Goal: Information Seeking & Learning: Learn about a topic

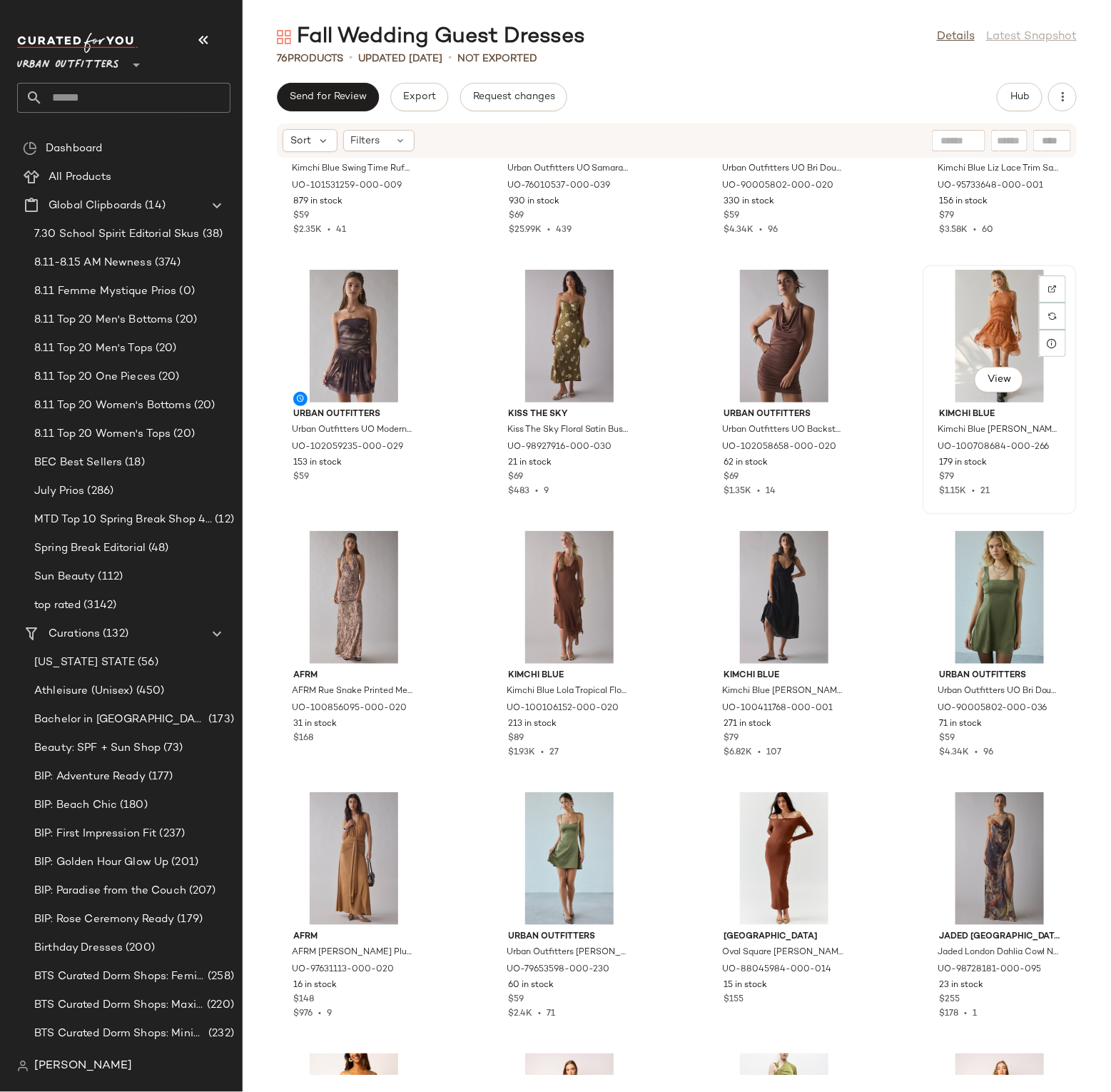
scroll to position [432, 0]
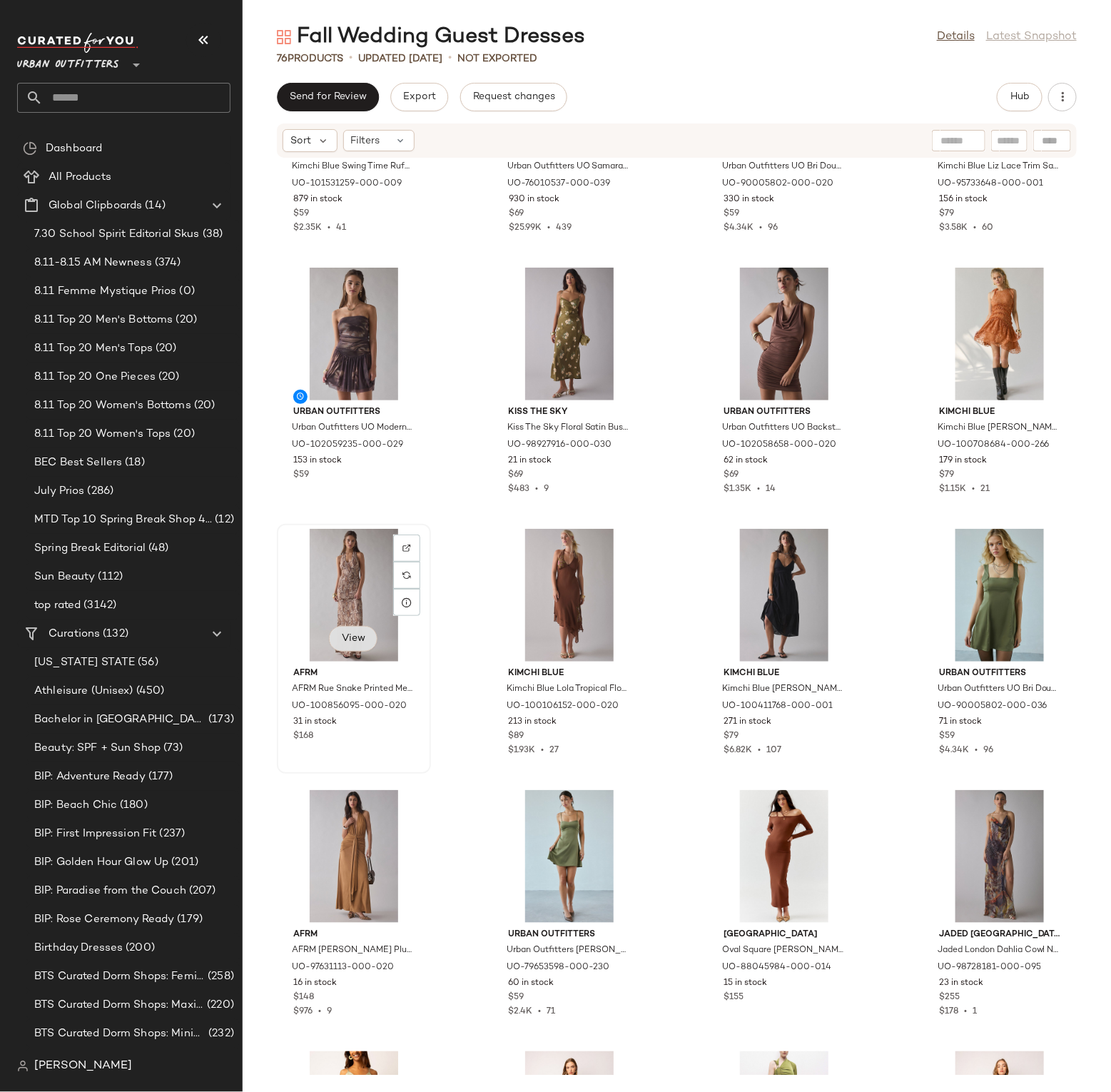
click at [366, 636] on button "View" at bounding box center [353, 639] width 48 height 26
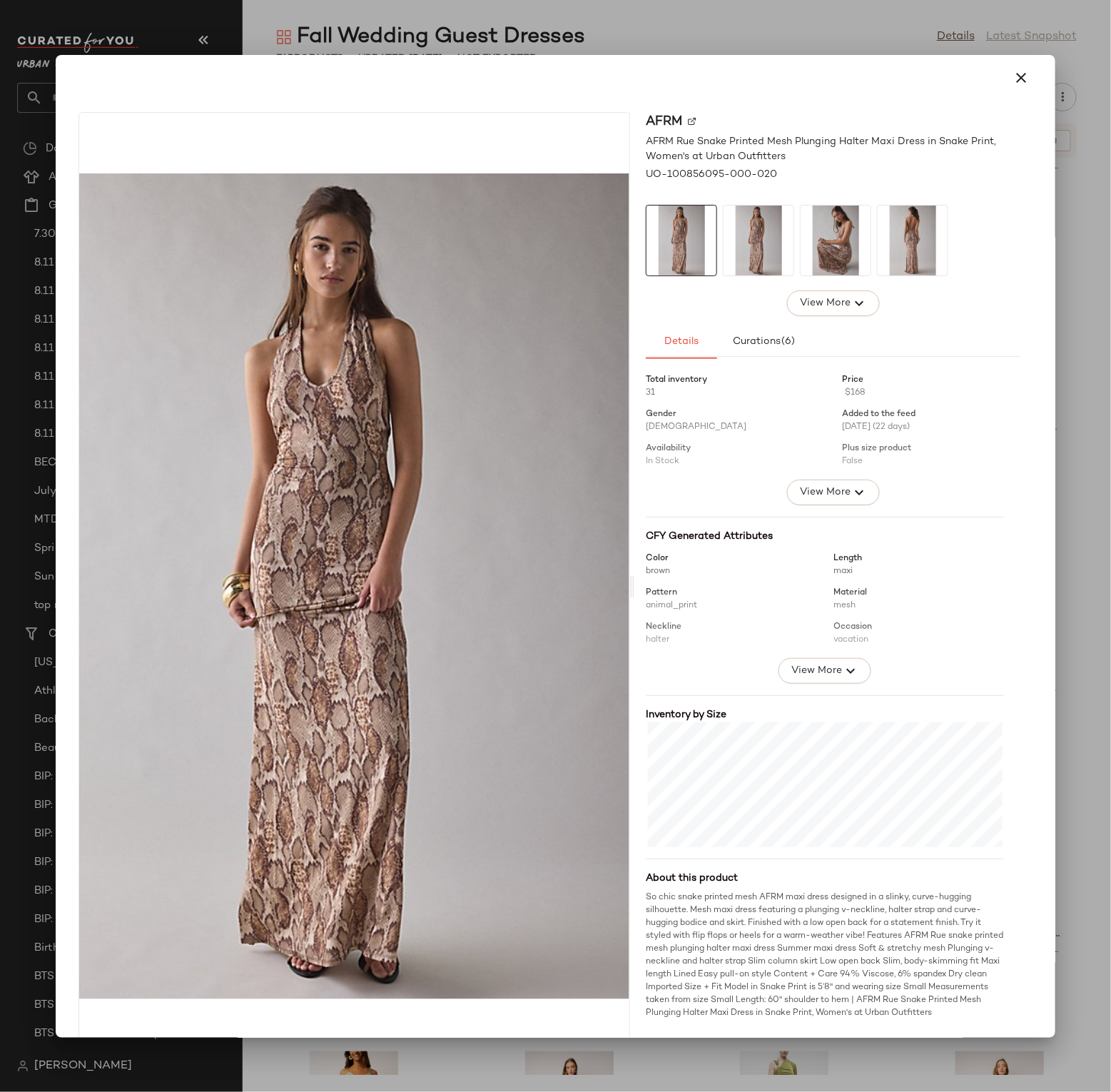
click at [854, 42] on div at bounding box center [556, 546] width 1111 height 1092
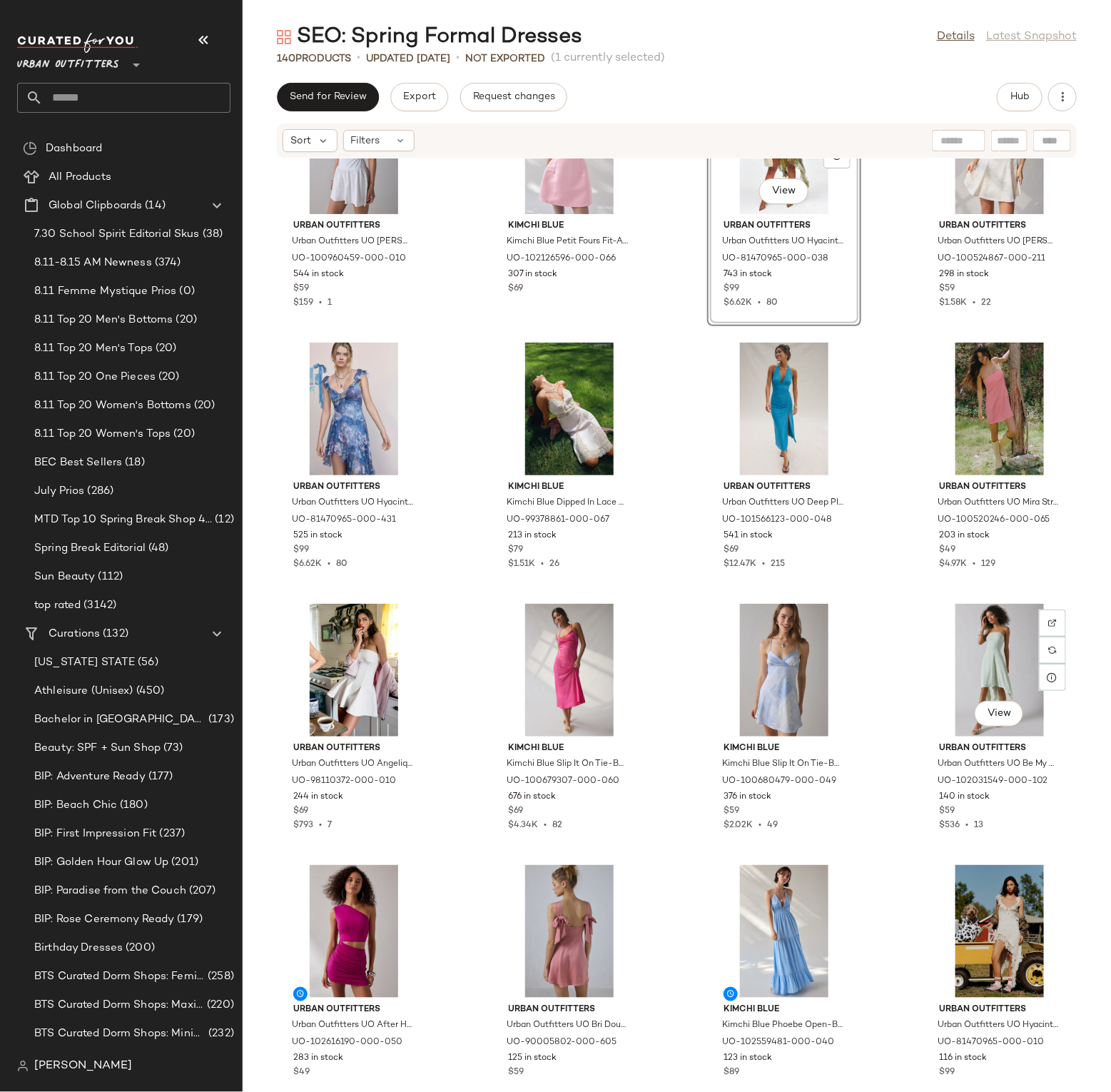
scroll to position [678, 0]
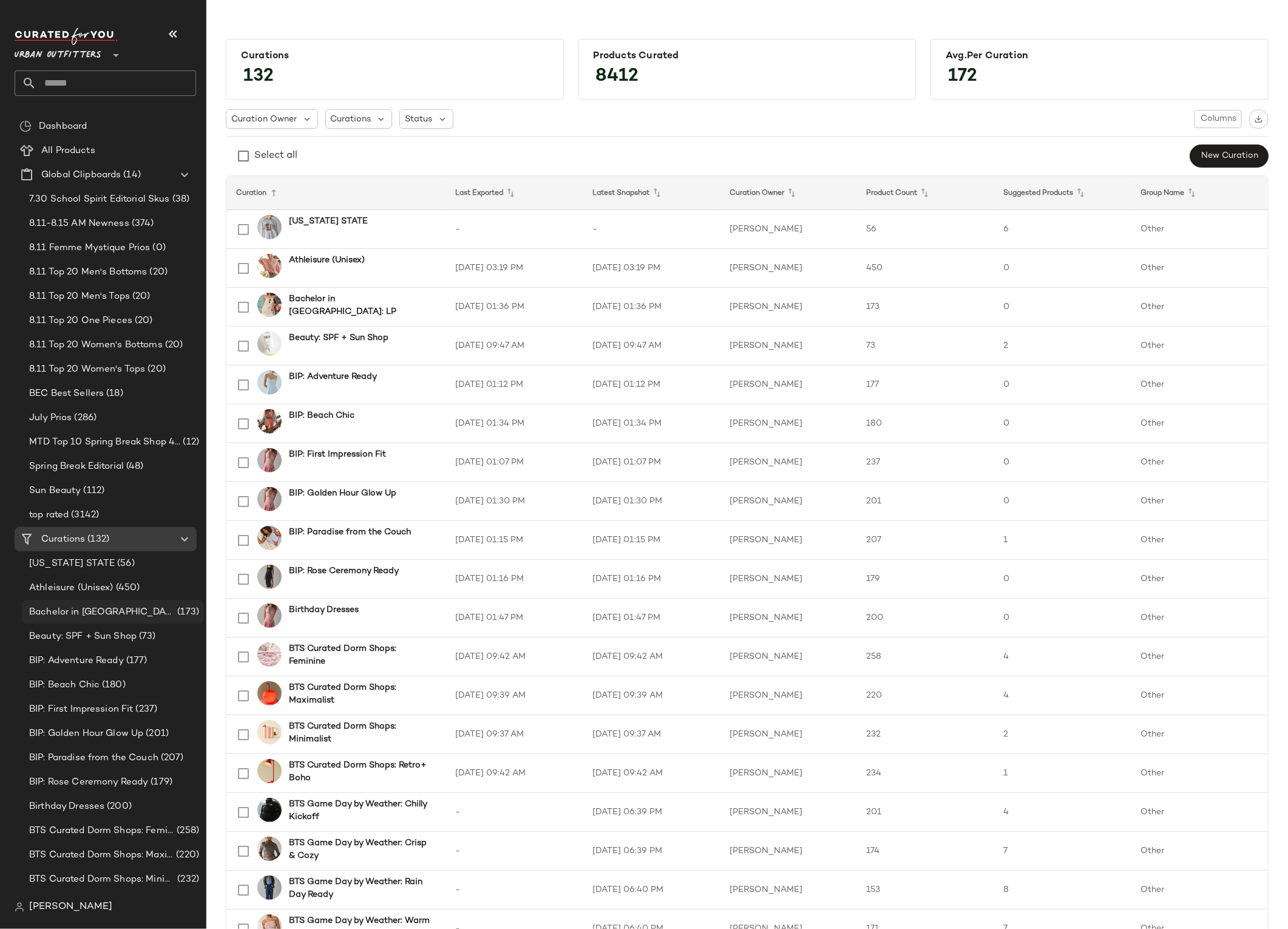
click at [103, 616] on span "Bachelor in [GEOGRAPHIC_DATA]: LP" at bounding box center [102, 612] width 146 height 14
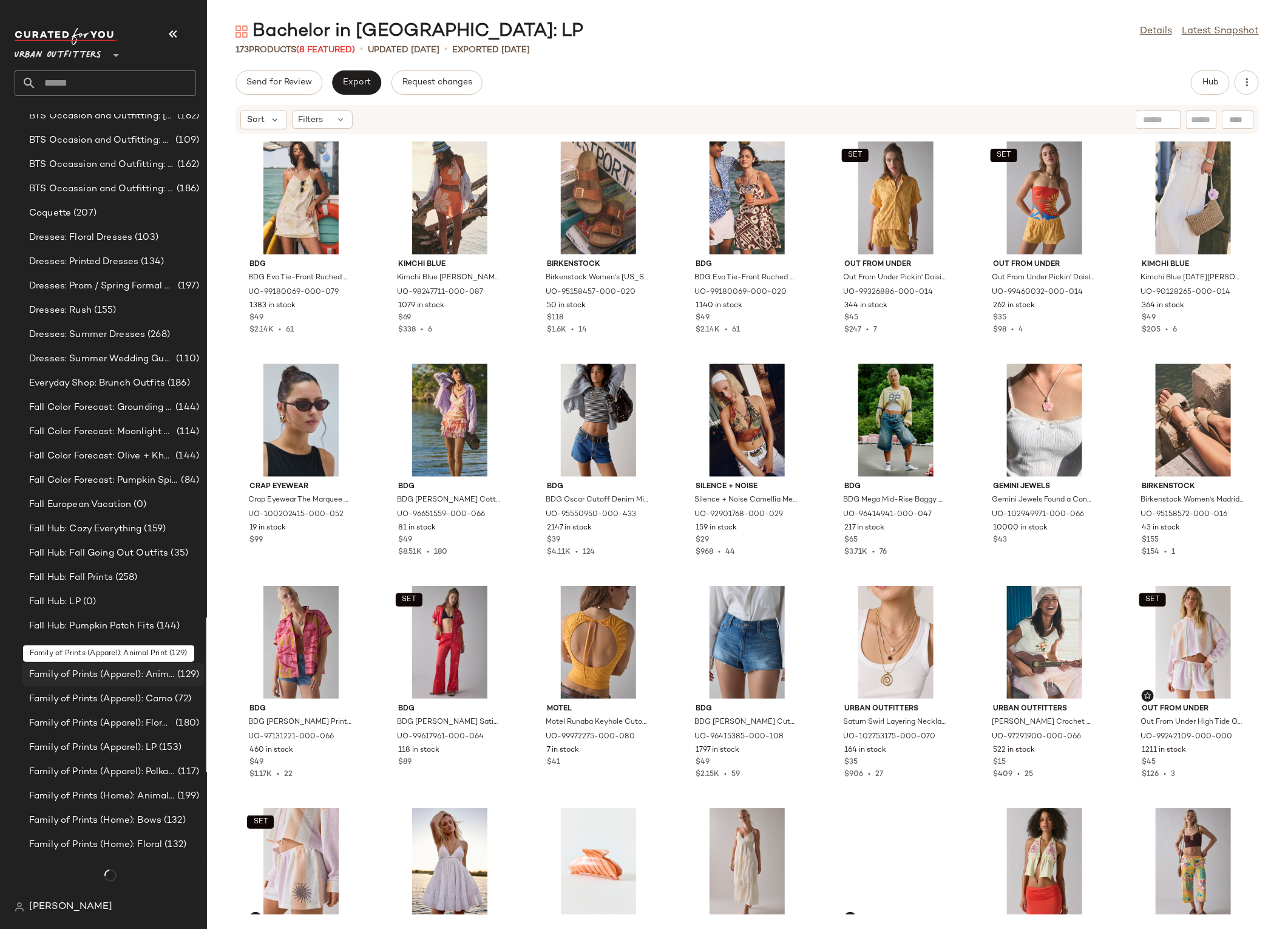
click at [85, 668] on span "Family of Prints (Apparel): Animal Print" at bounding box center [102, 674] width 146 height 14
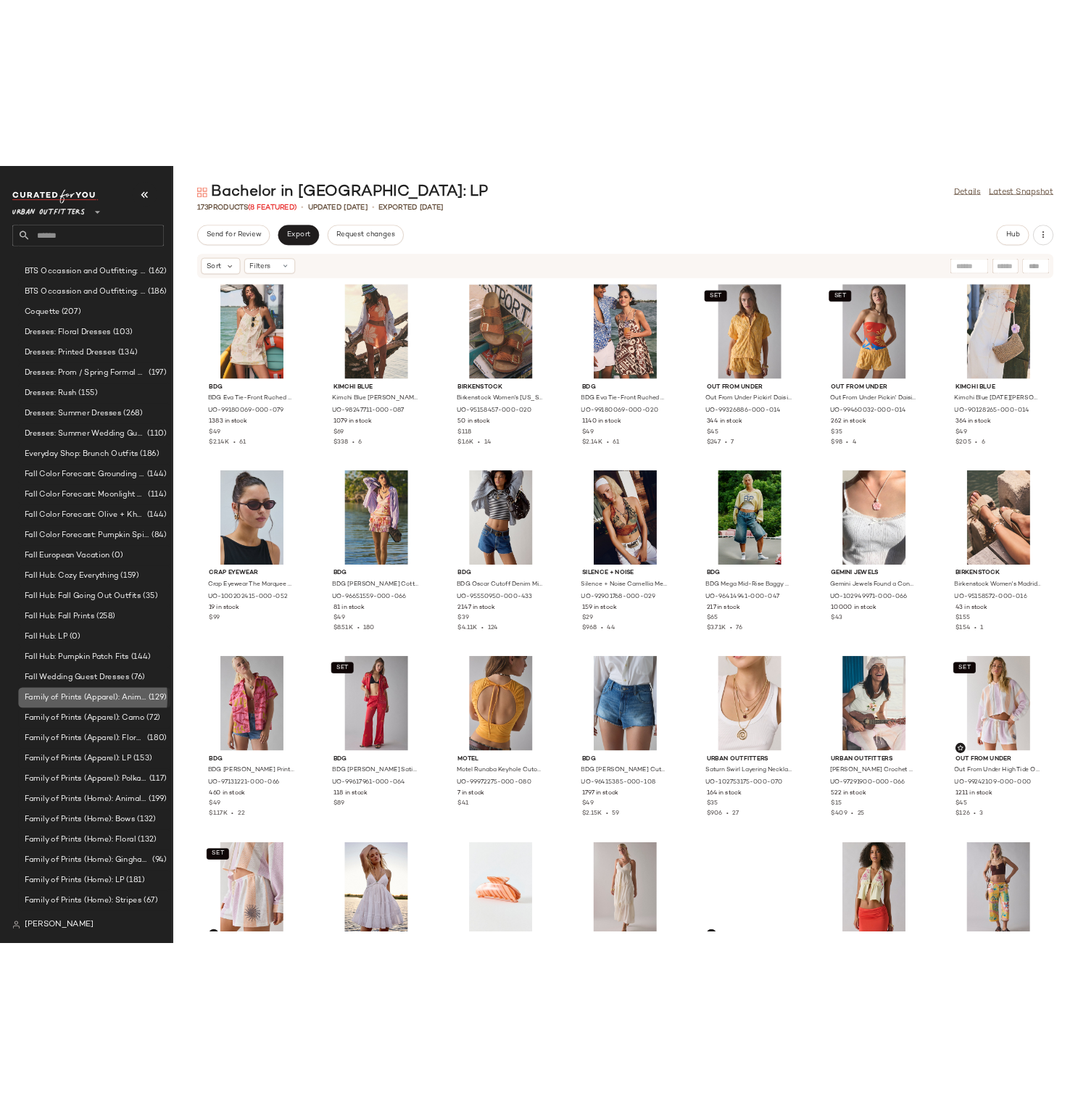
scroll to position [1085, 0]
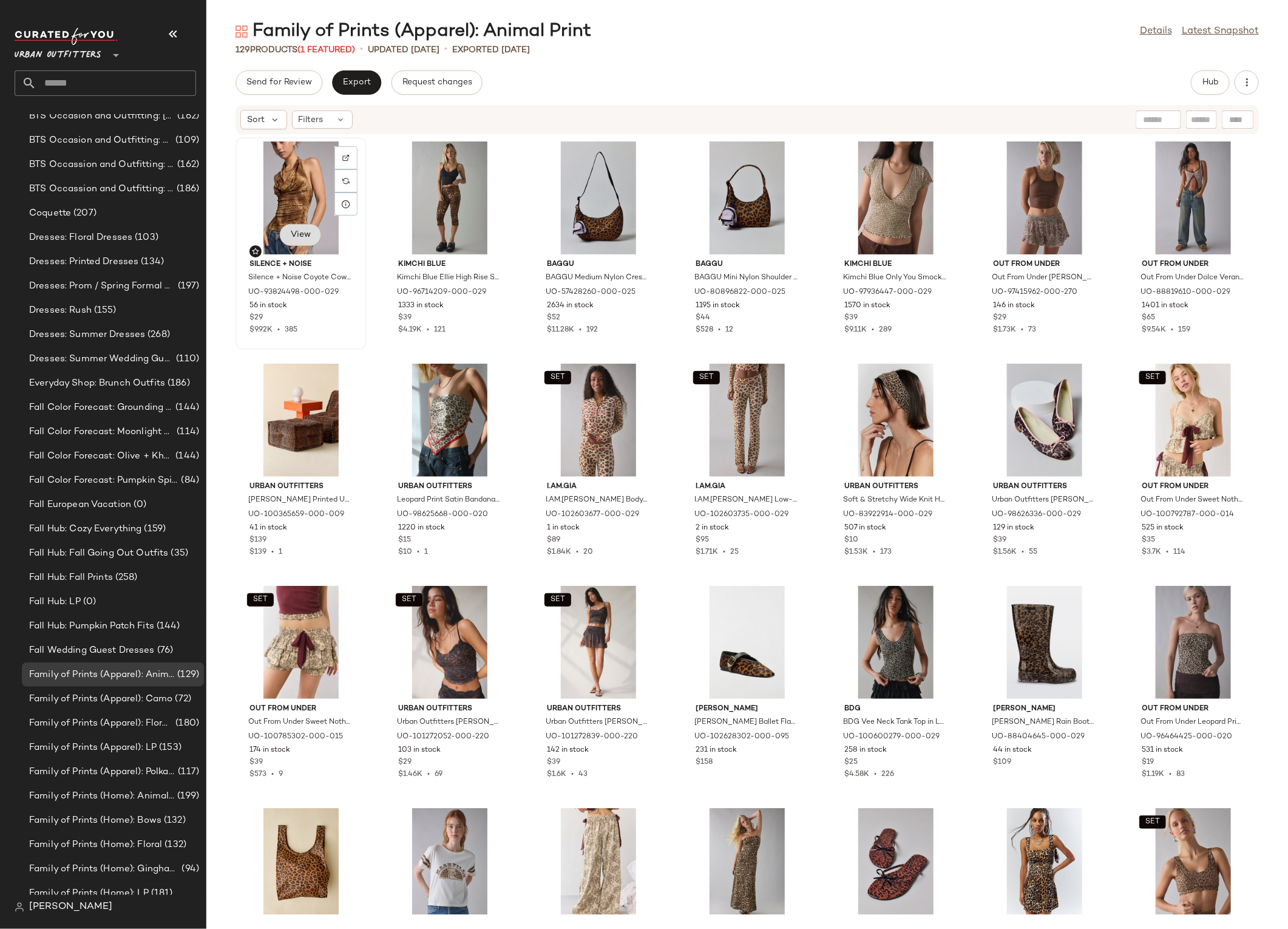
click at [308, 235] on span "View" at bounding box center [300, 235] width 21 height 10
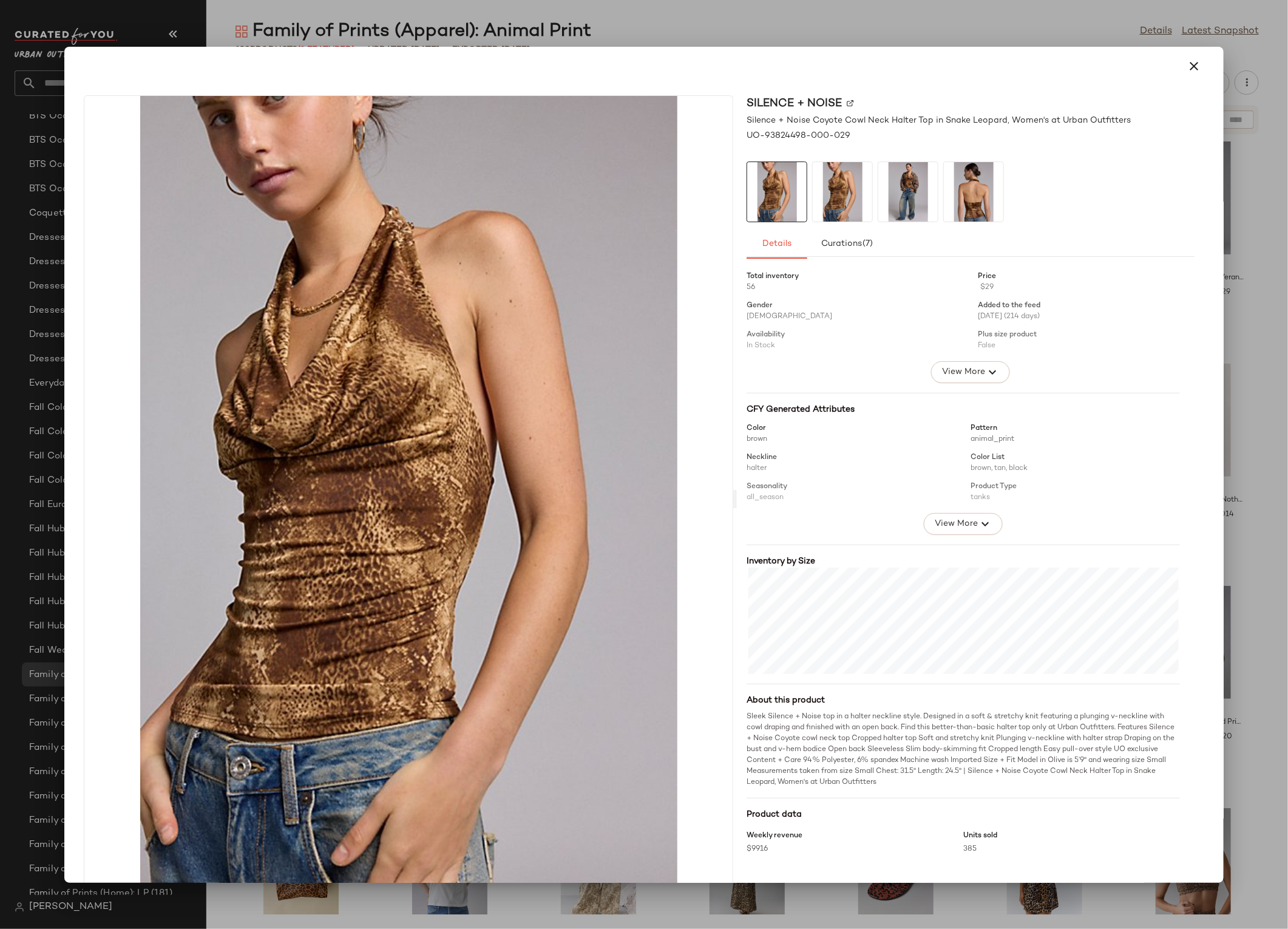
click at [1232, 557] on div at bounding box center [644, 464] width 1288 height 929
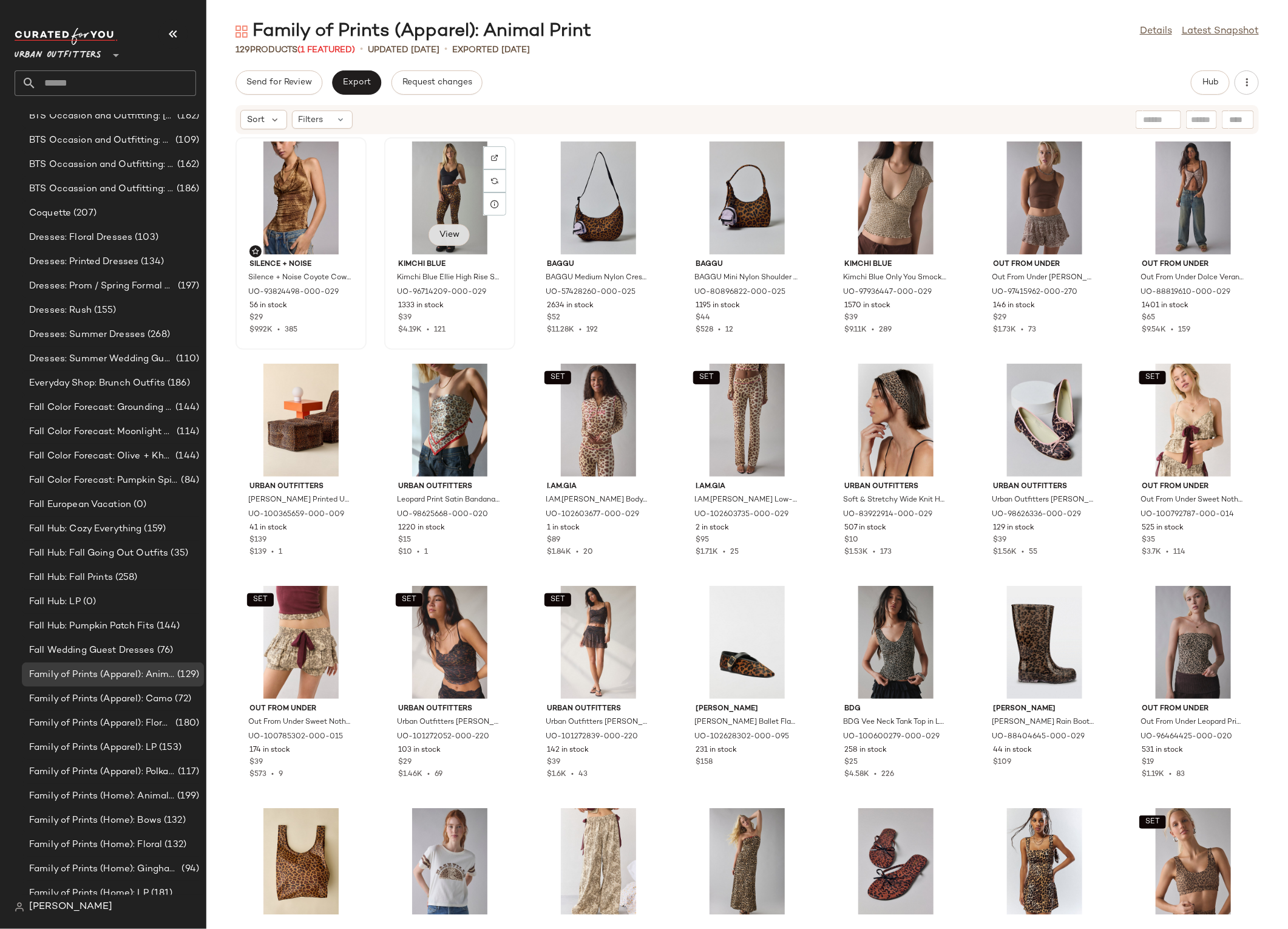
click at [436, 240] on button "View" at bounding box center [449, 235] width 41 height 22
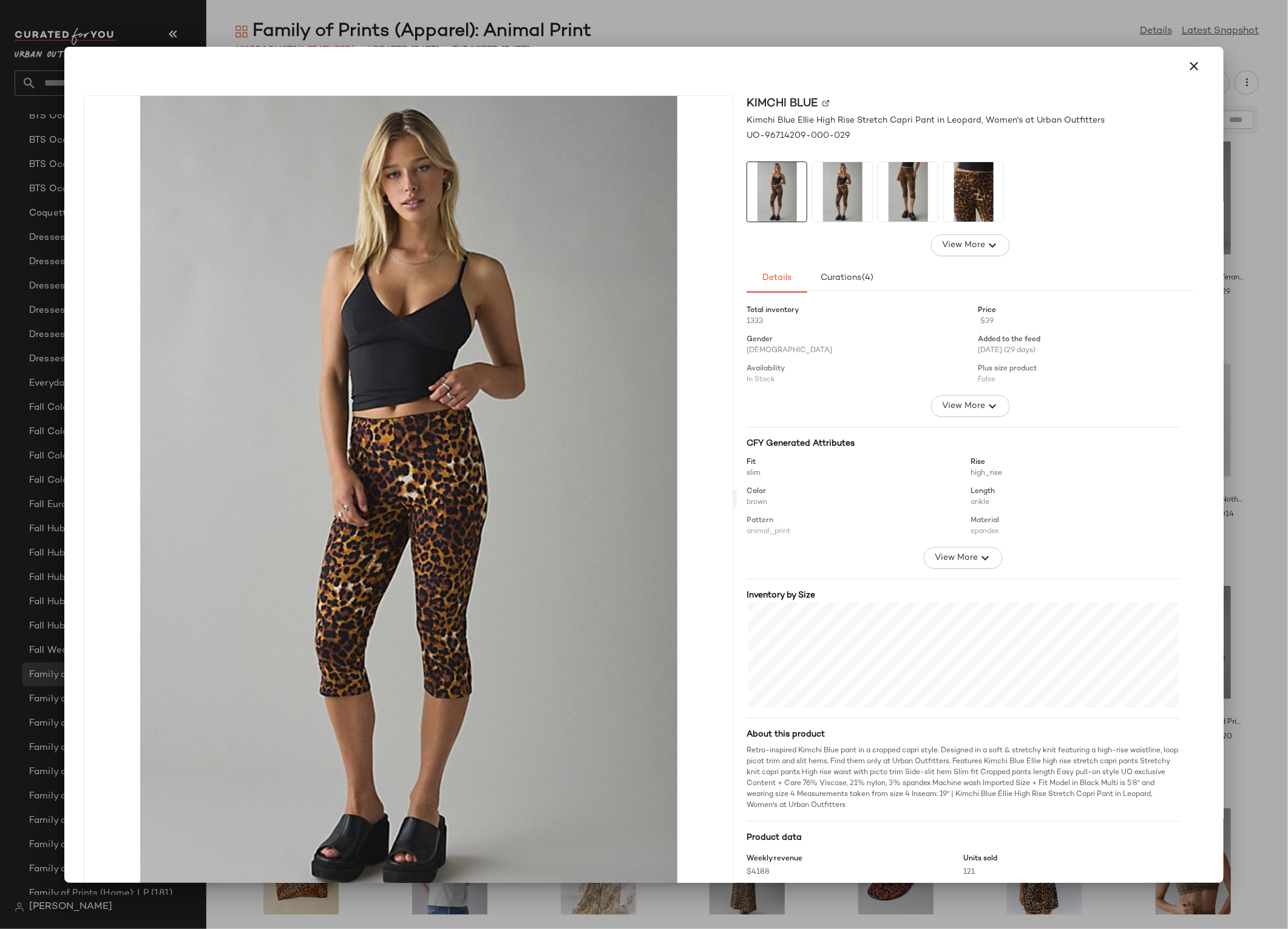
click at [596, 54] on div at bounding box center [644, 66] width 1131 height 29
click at [605, 39] on div at bounding box center [644, 464] width 1288 height 929
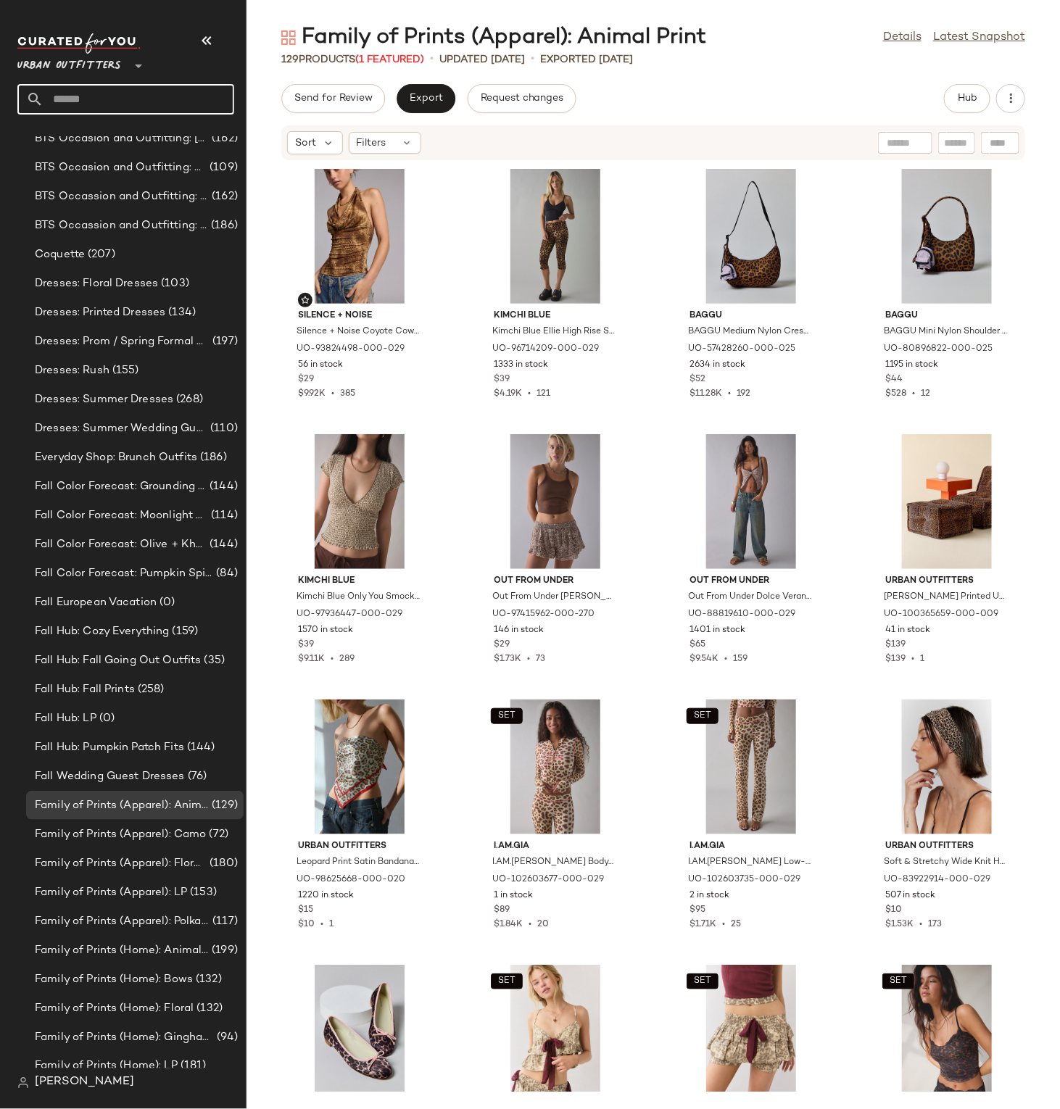
click at [86, 92] on input "text" at bounding box center [138, 99] width 191 height 30
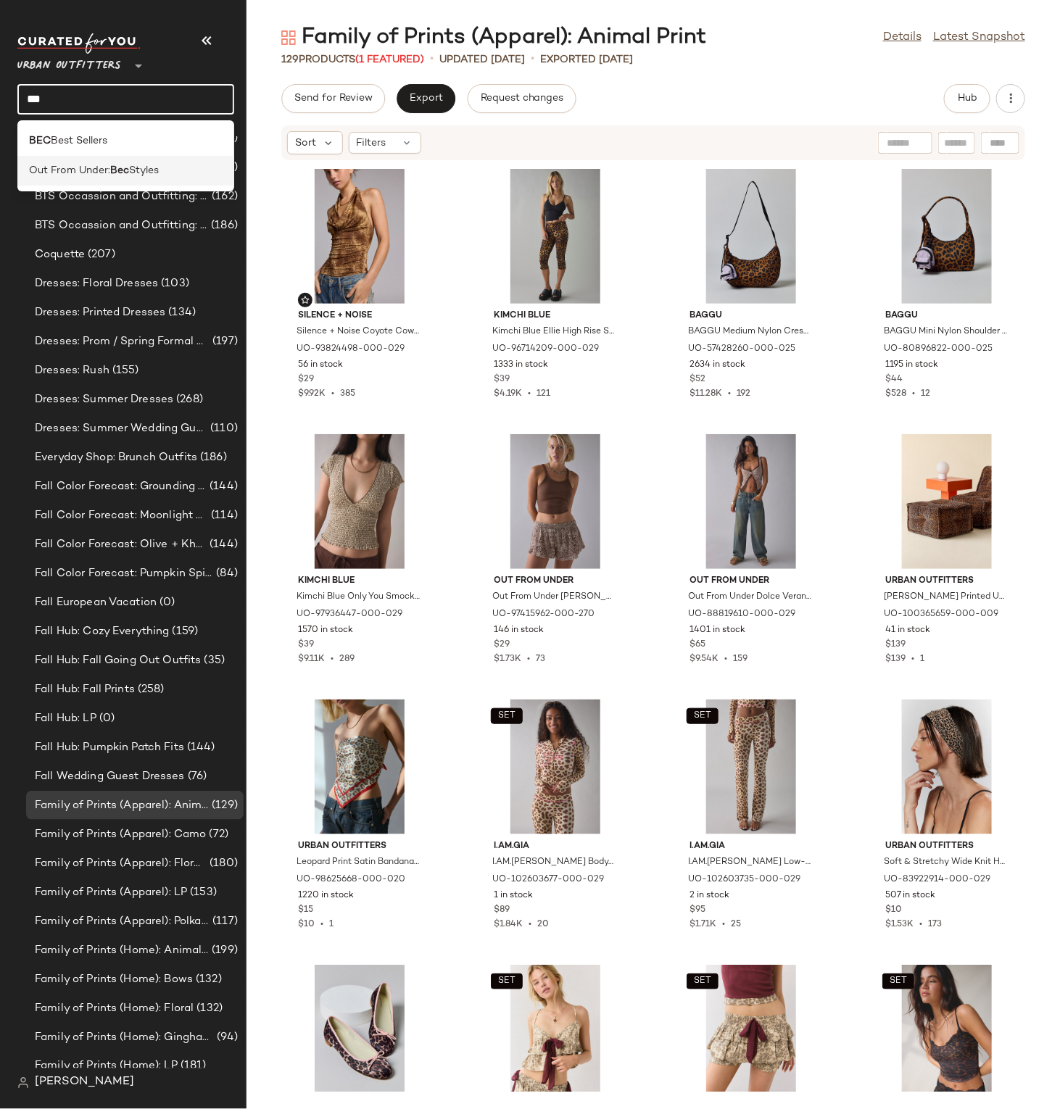
type input "***"
click at [103, 169] on span "Out From Under:" at bounding box center [69, 170] width 81 height 15
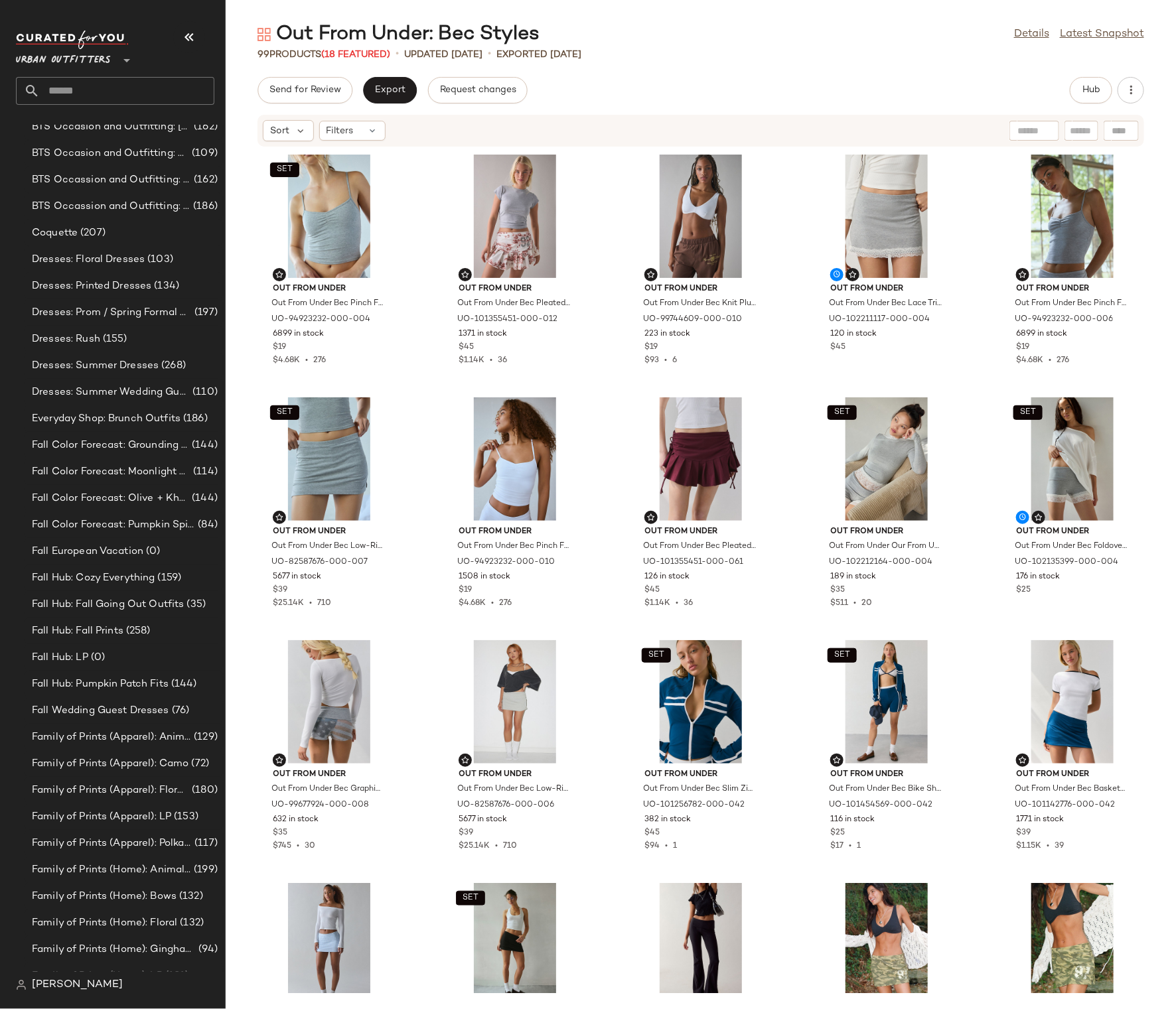
click at [1145, 317] on div "SET Out From Under Out From Under Bec Pinch Front Fitted Cami in Light Heather …" at bounding box center [701, 570] width 951 height 846
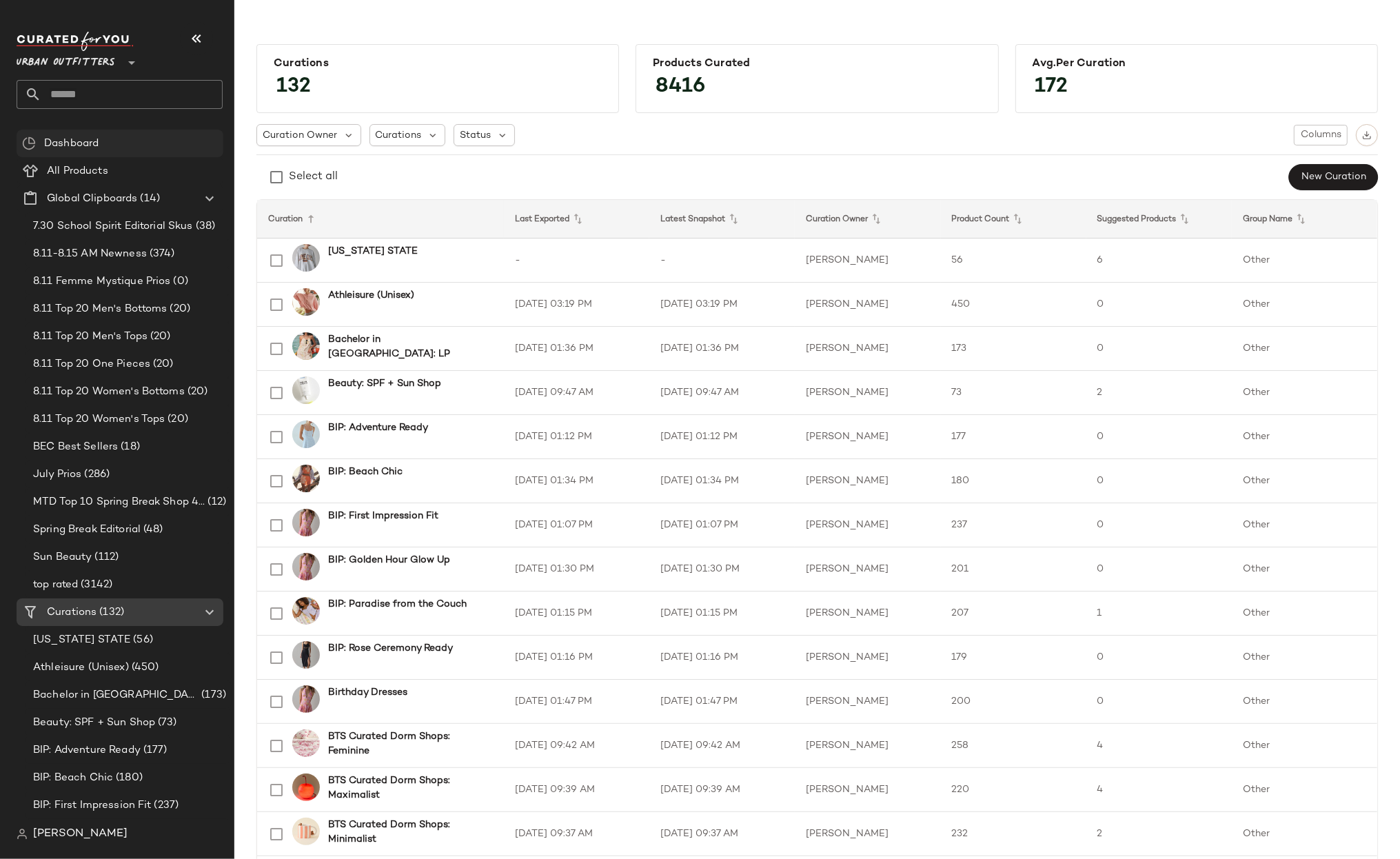
click at [103, 154] on div "Dashboard" at bounding box center [119, 143] width 206 height 28
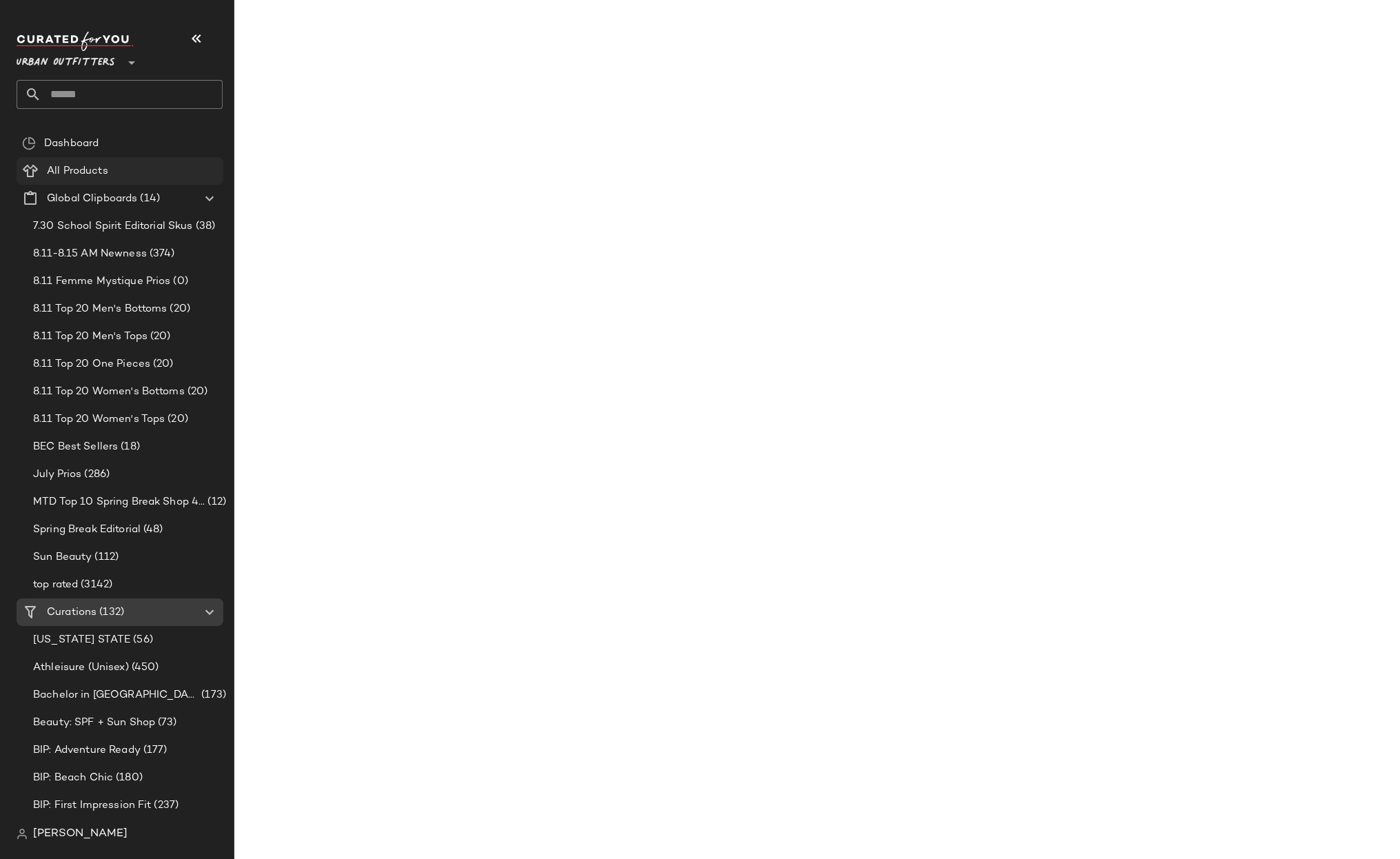
click at [103, 161] on Products "All Products" at bounding box center [119, 170] width 206 height 28
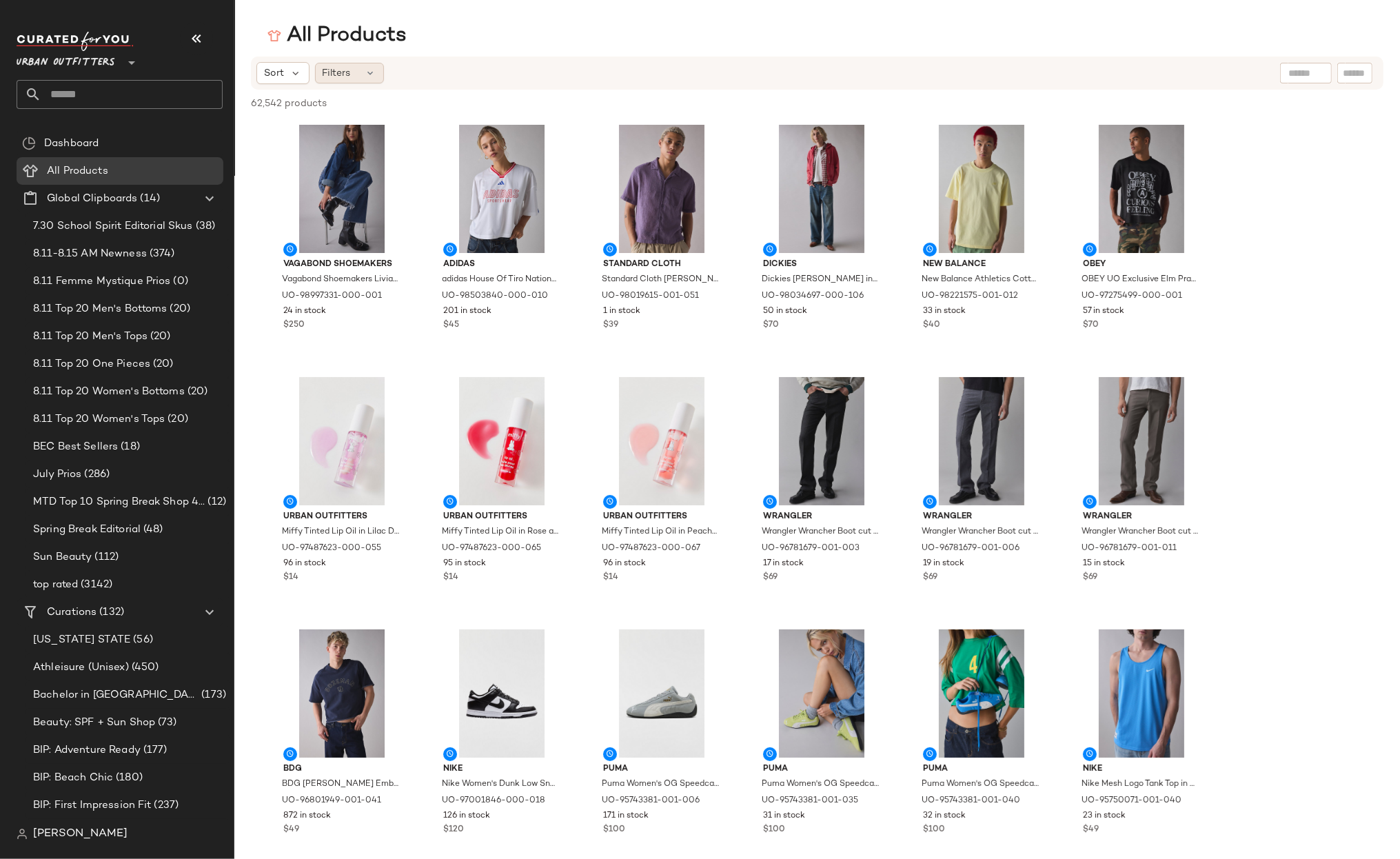
click at [349, 77] on span "Filters" at bounding box center [337, 73] width 29 height 14
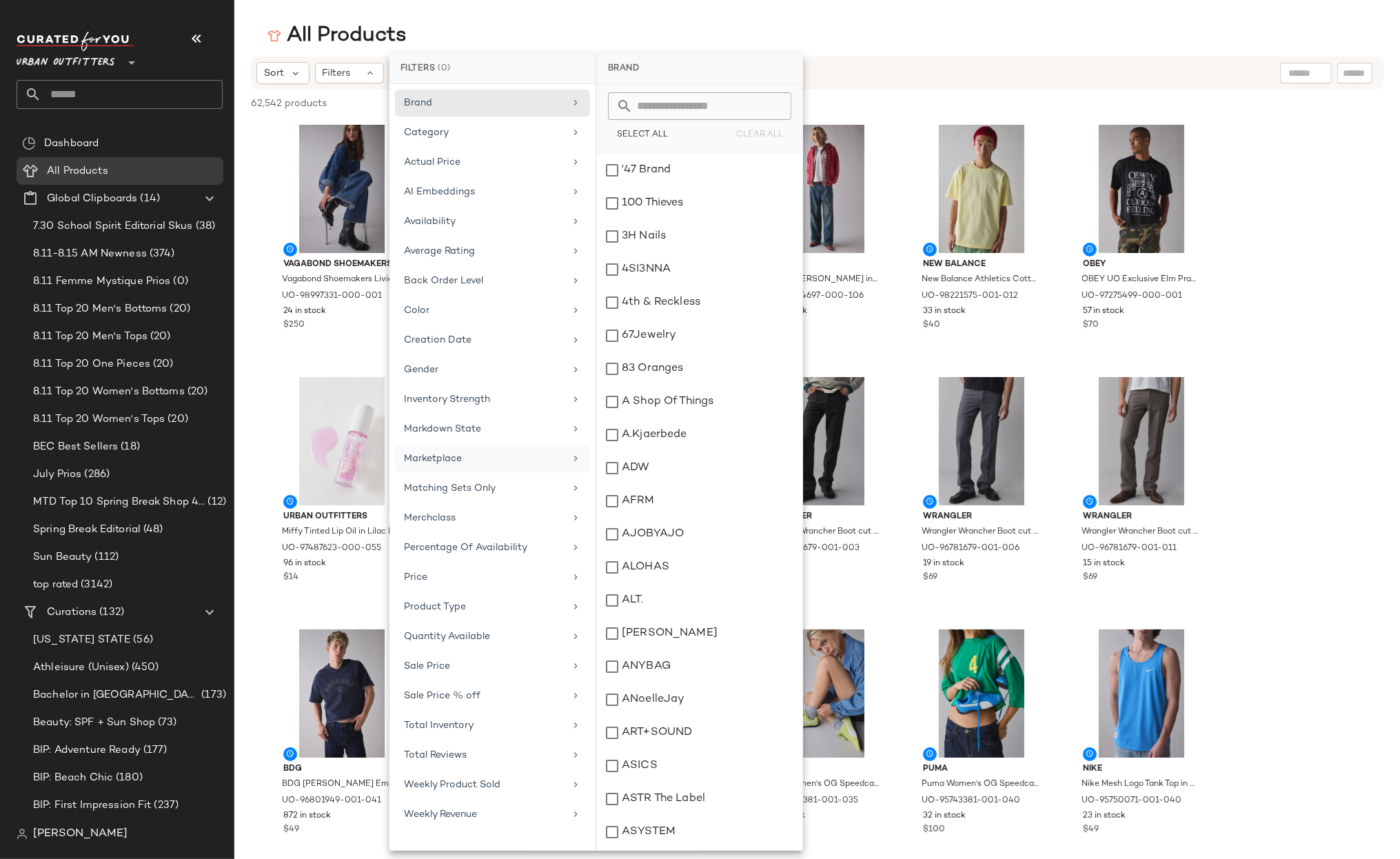
click at [464, 460] on div "Marketplace" at bounding box center [484, 459] width 161 height 14
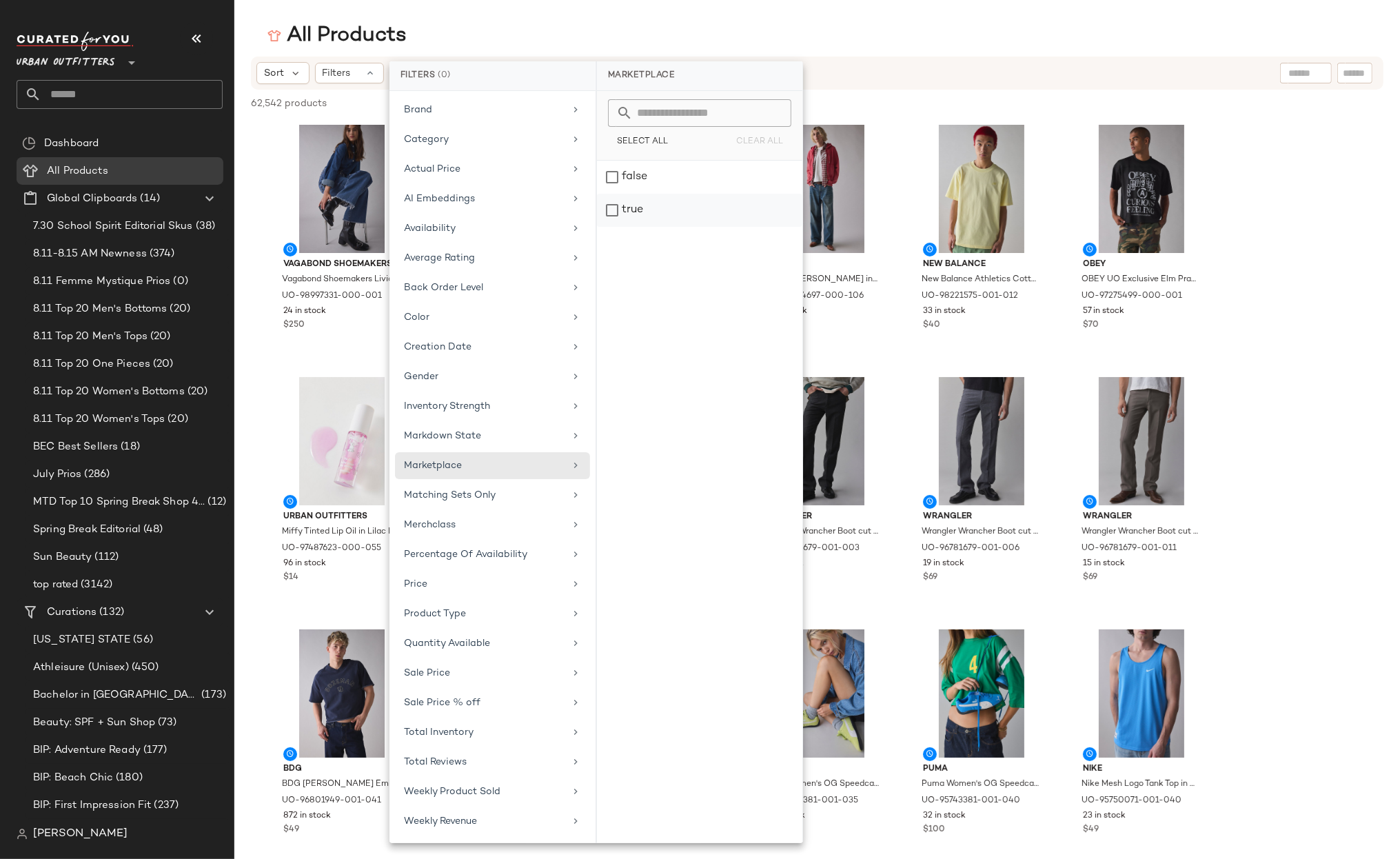
click at [640, 205] on div "true" at bounding box center [700, 210] width 205 height 33
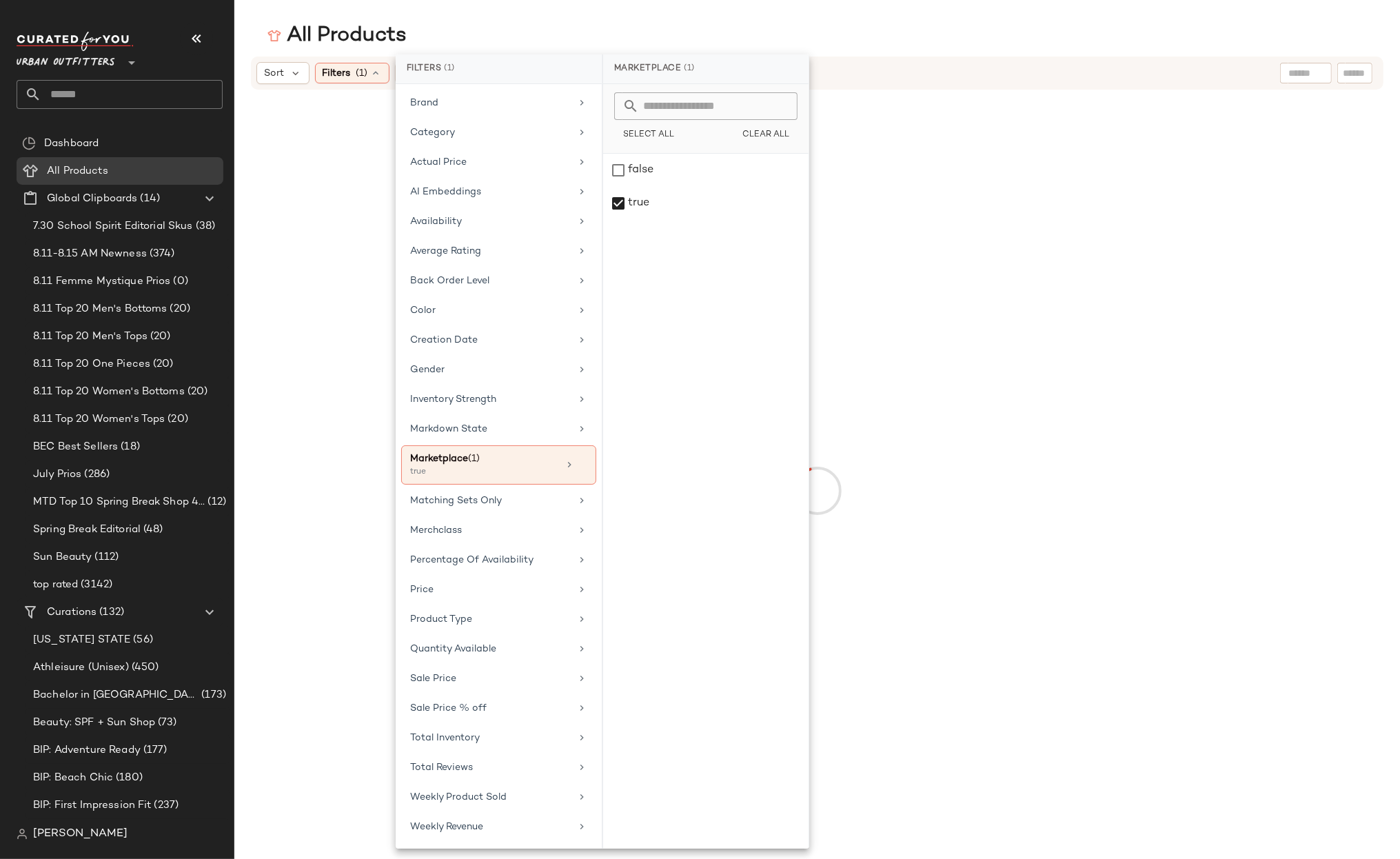
click at [729, 27] on div "All Products" at bounding box center [817, 35] width 1166 height 28
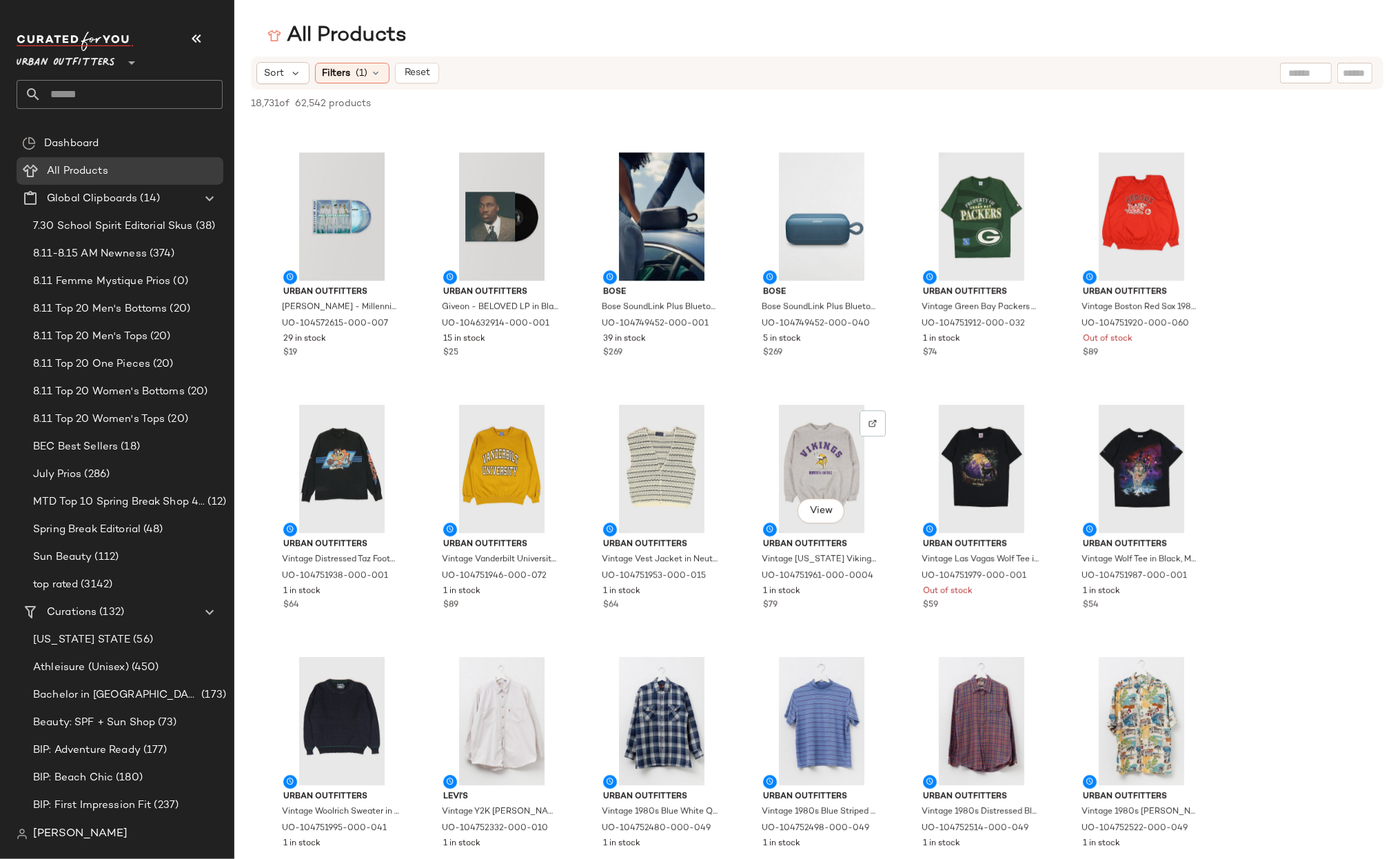
scroll to position [4012, 0]
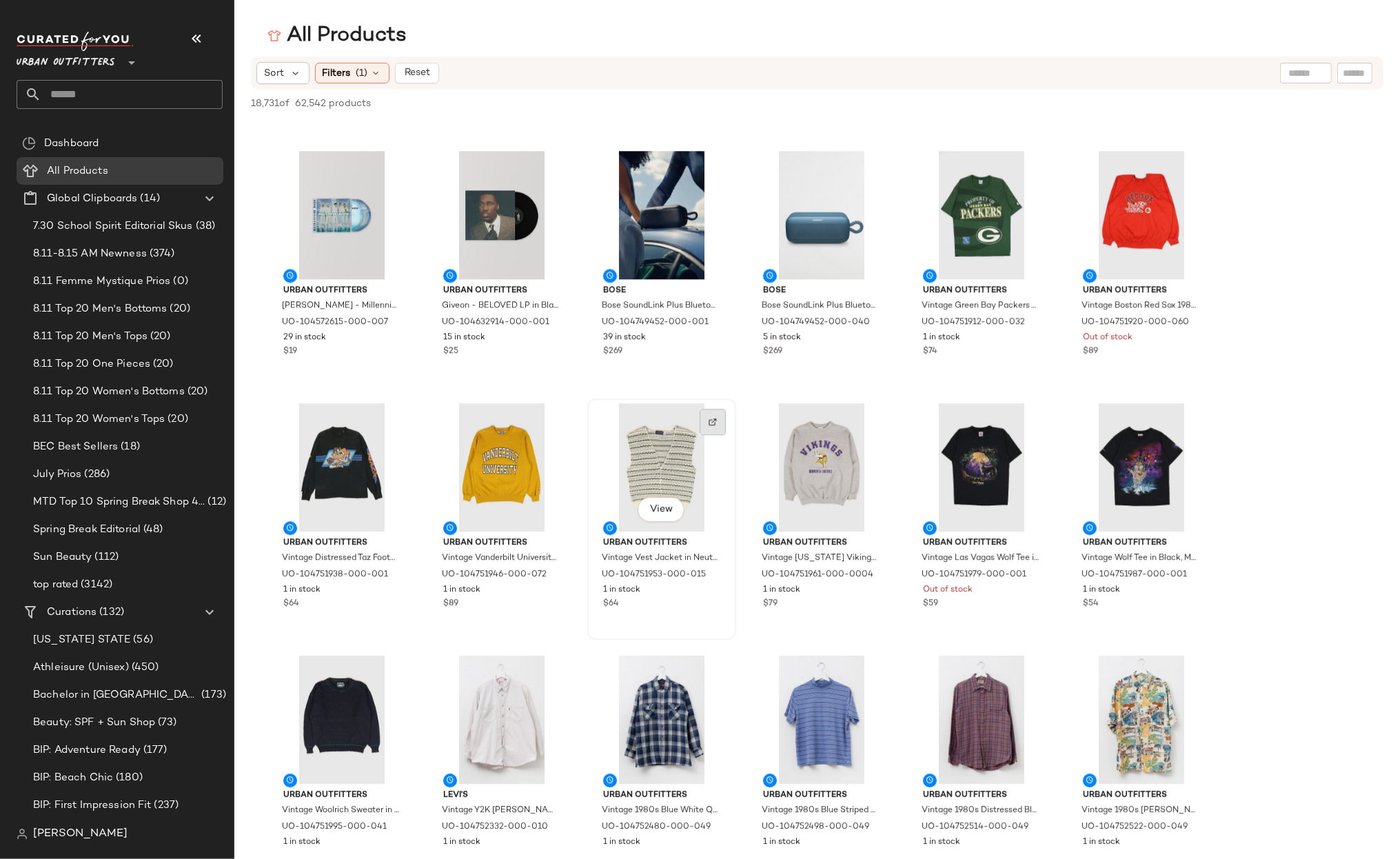
click at [714, 420] on img at bounding box center [712, 421] width 9 height 9
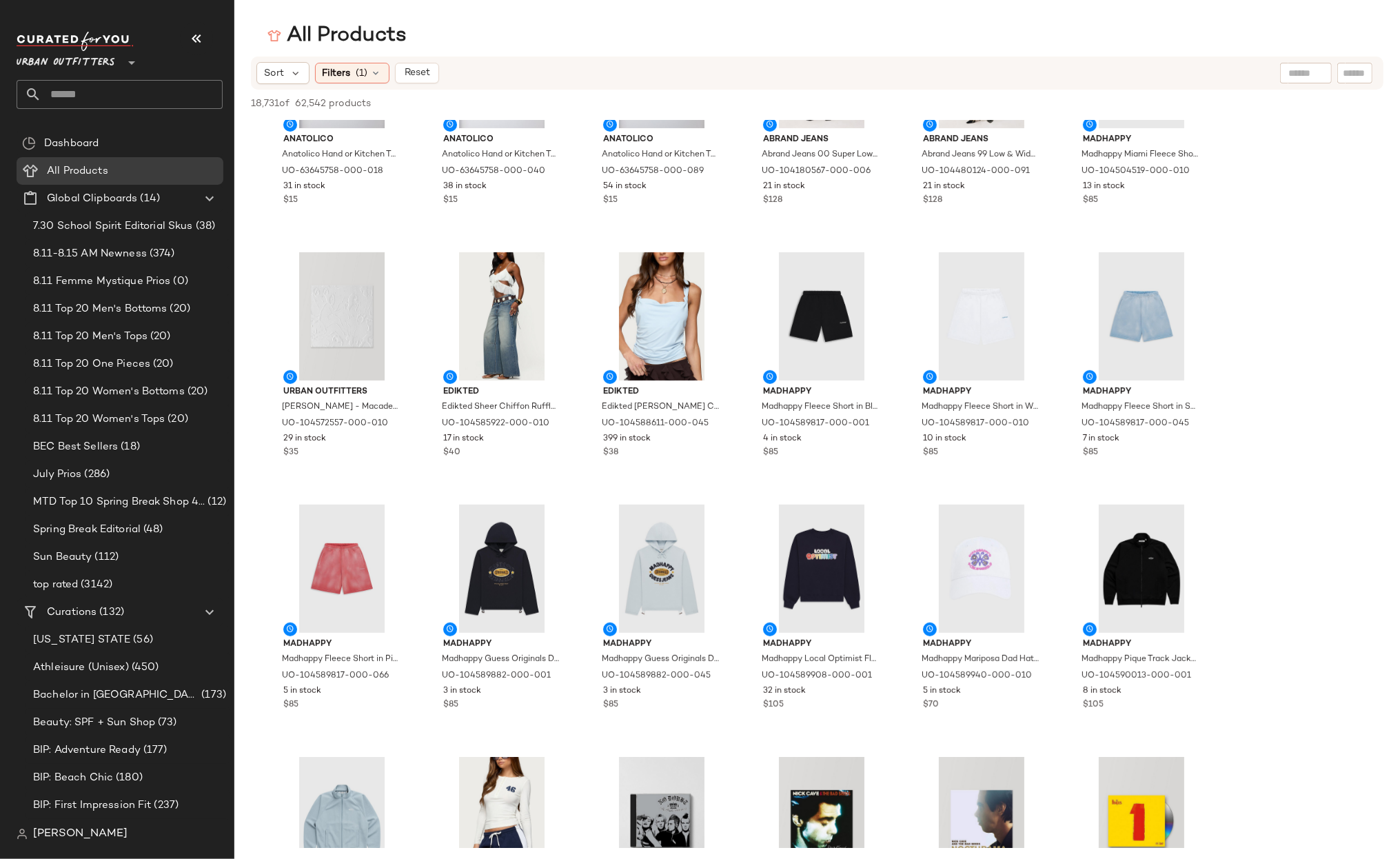
scroll to position [6177, 0]
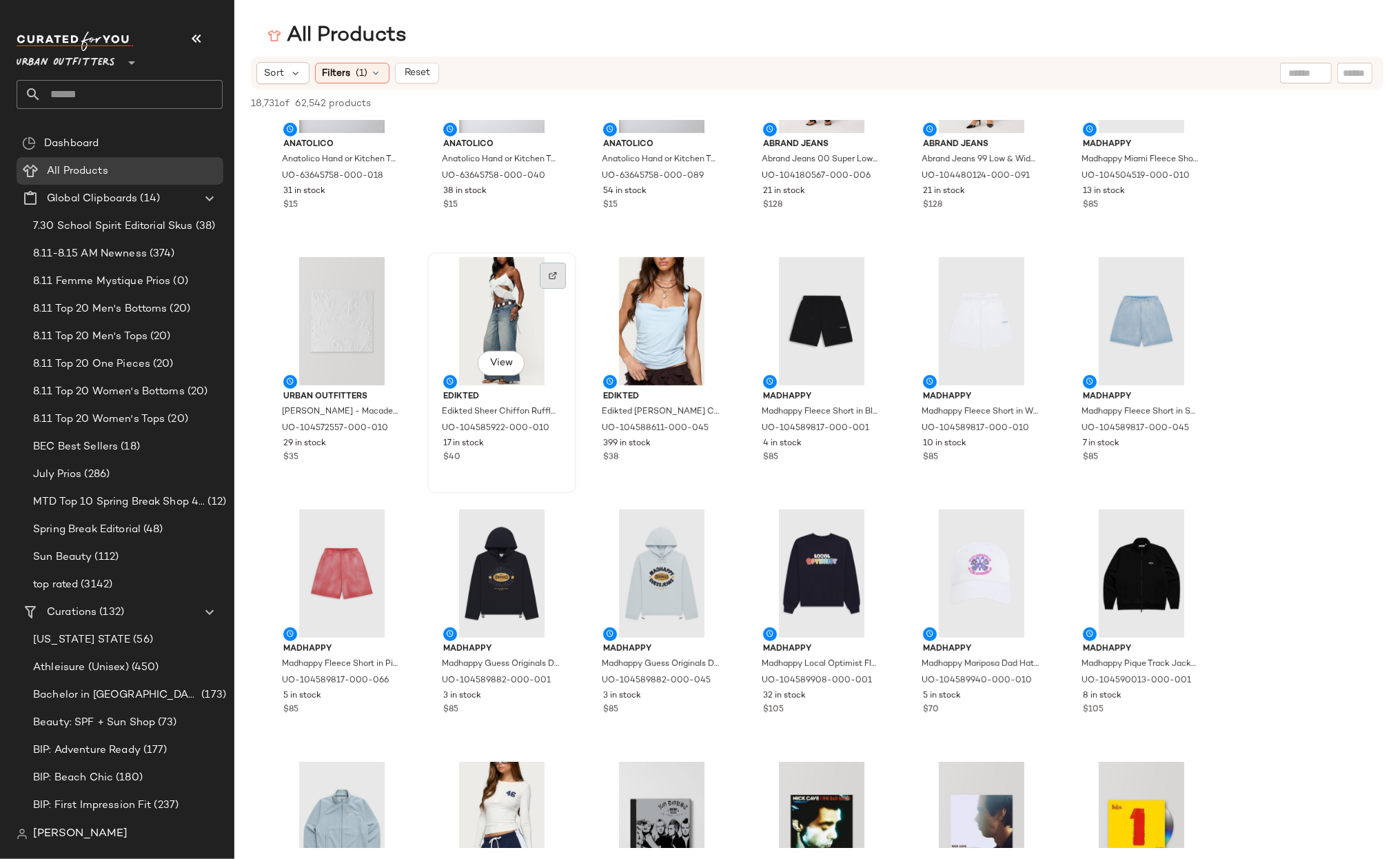
click at [547, 263] on div at bounding box center [553, 276] width 27 height 27
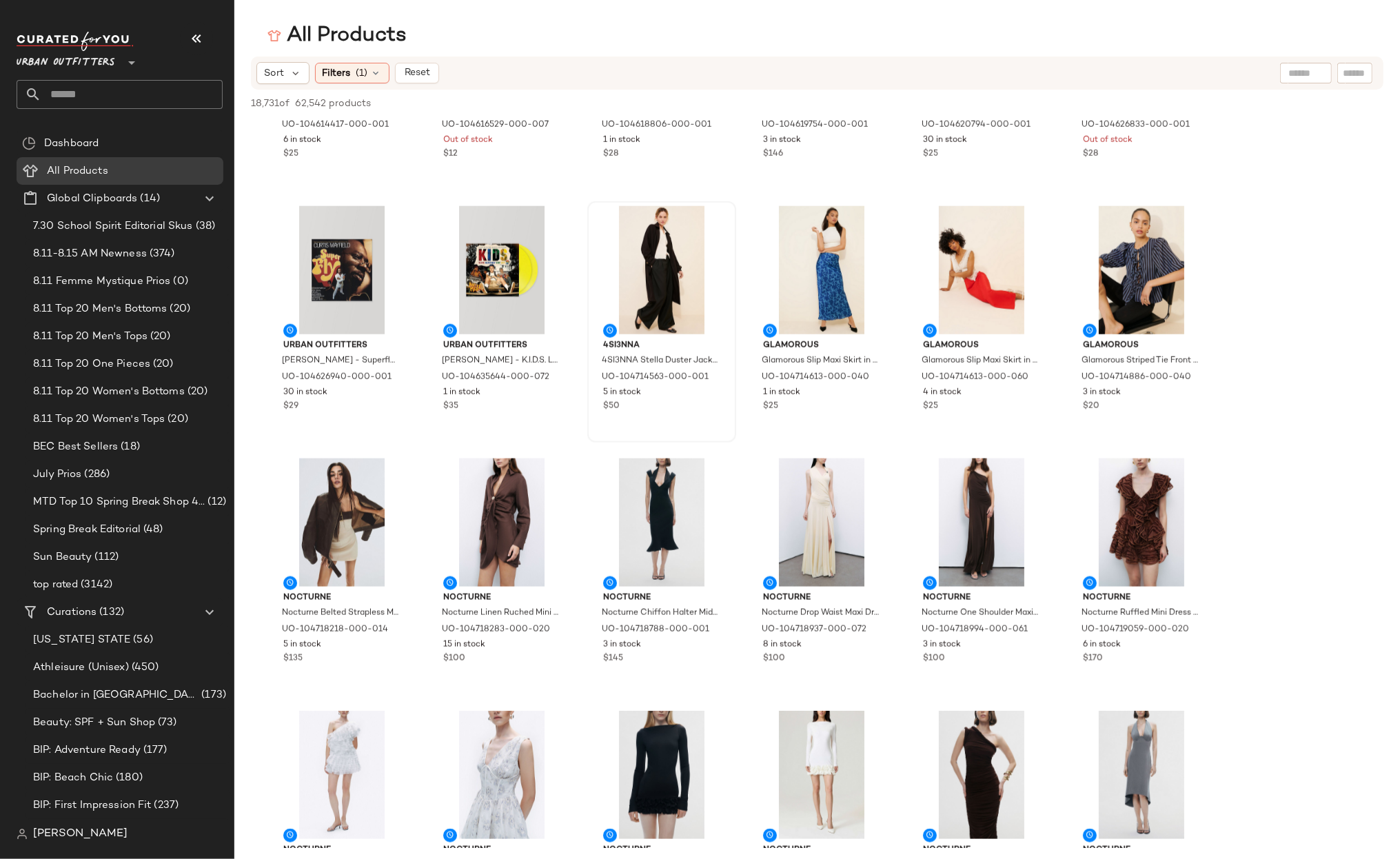
scroll to position [7238, 0]
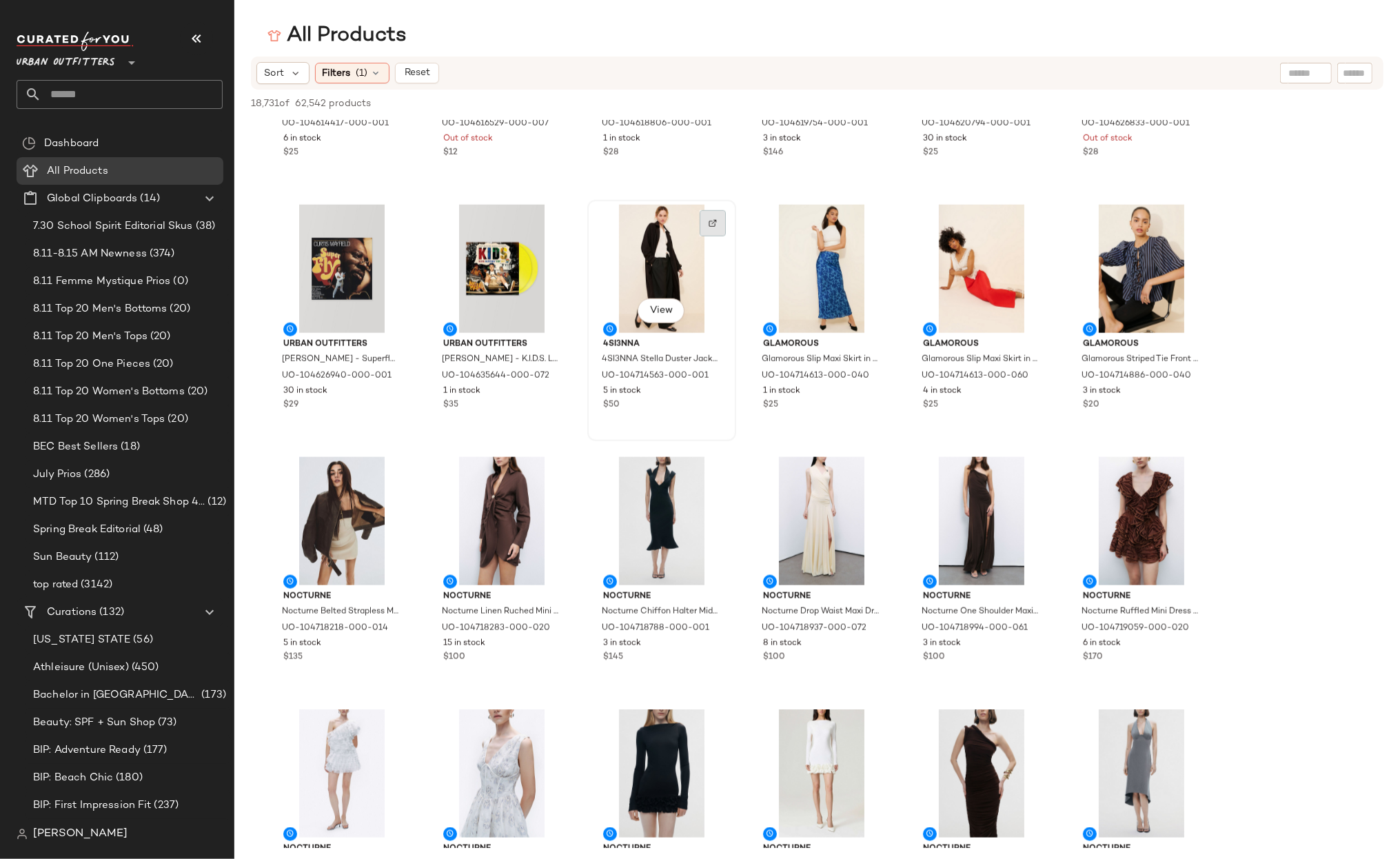
click at [712, 219] on img at bounding box center [712, 223] width 9 height 9
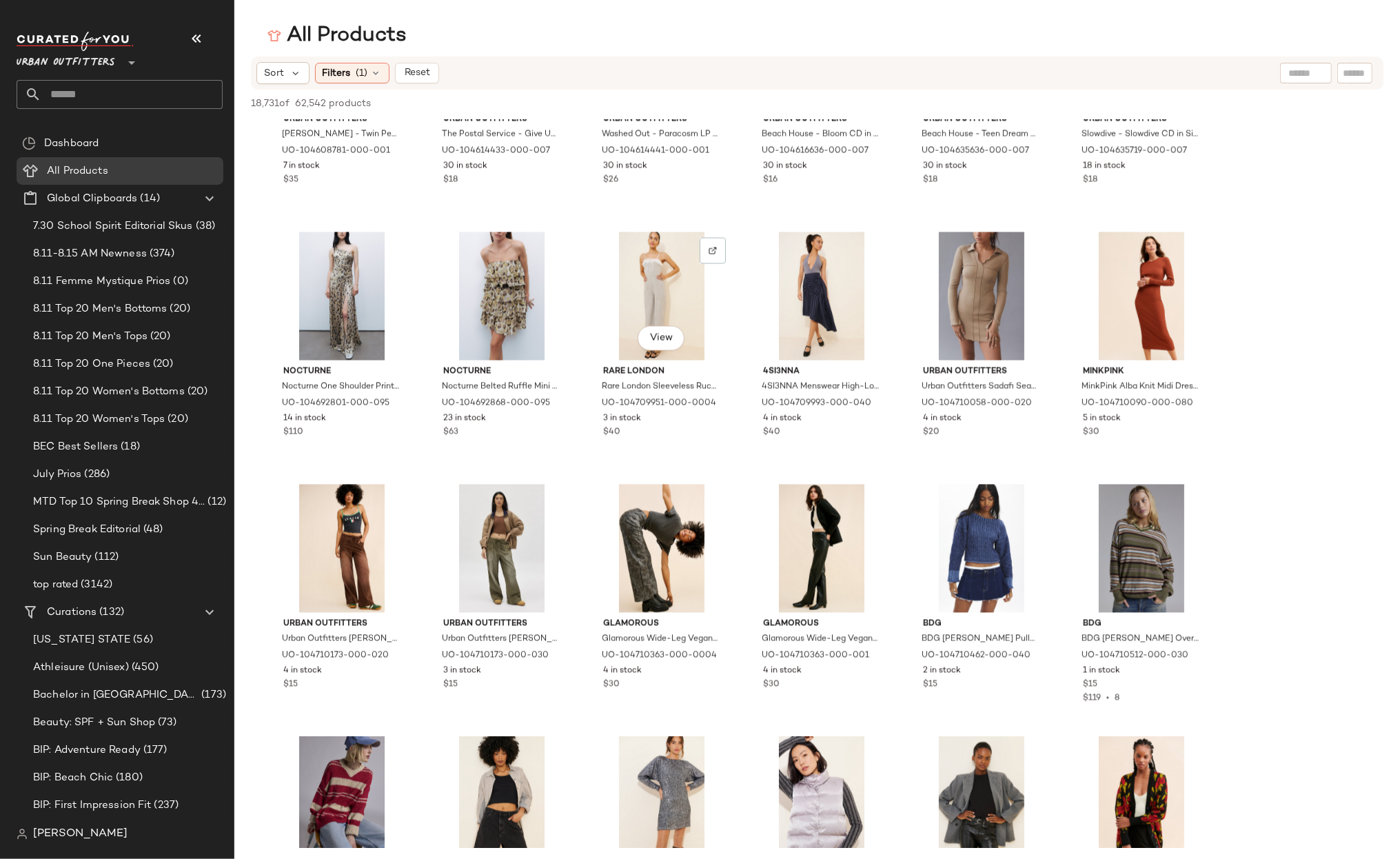
scroll to position [14068, 0]
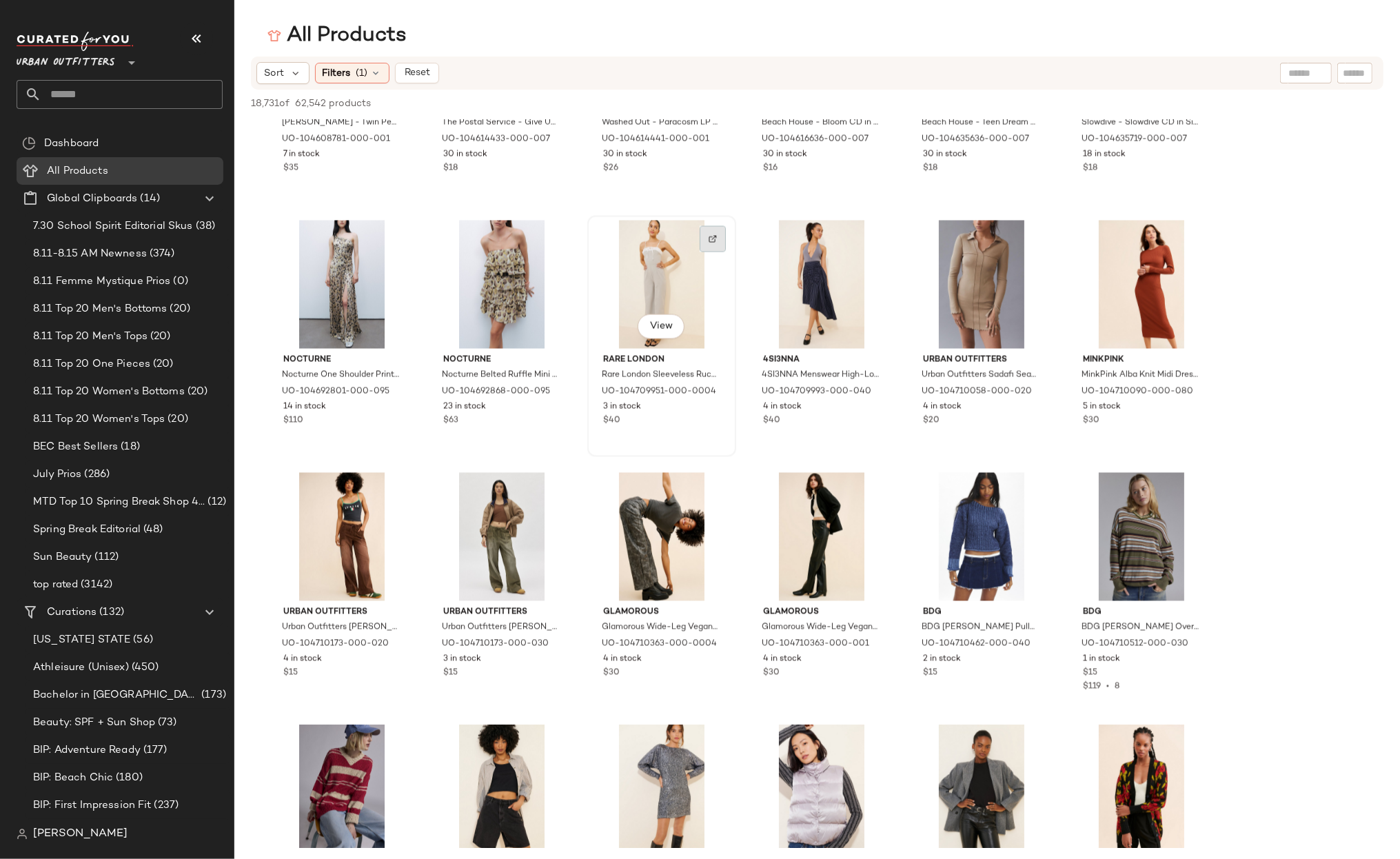
click at [709, 238] on img at bounding box center [712, 239] width 9 height 9
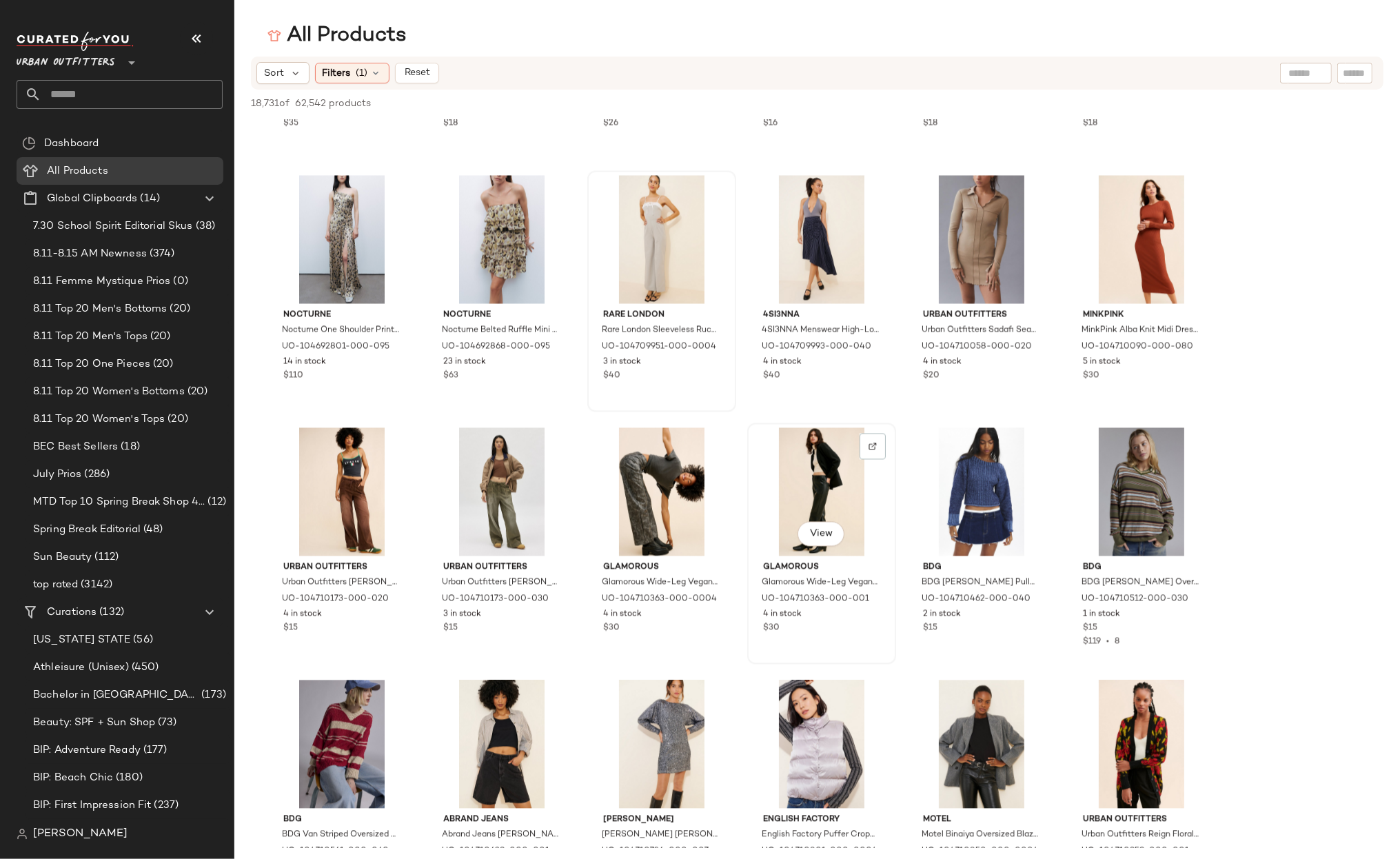
scroll to position [14121, 0]
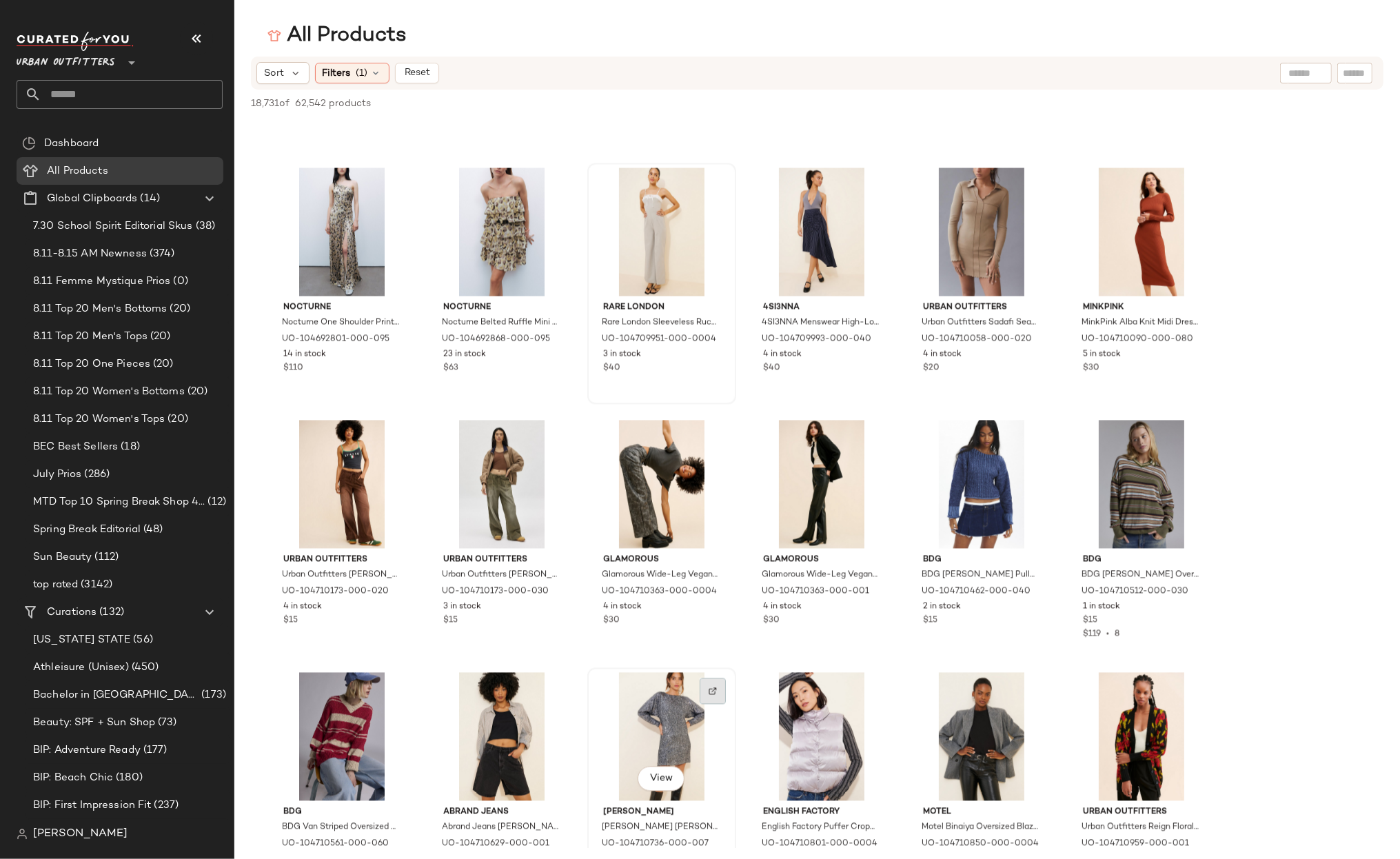
click at [710, 688] on img at bounding box center [712, 692] width 9 height 9
click at [712, 681] on div at bounding box center [713, 692] width 27 height 27
